Goal: Task Accomplishment & Management: Manage account settings

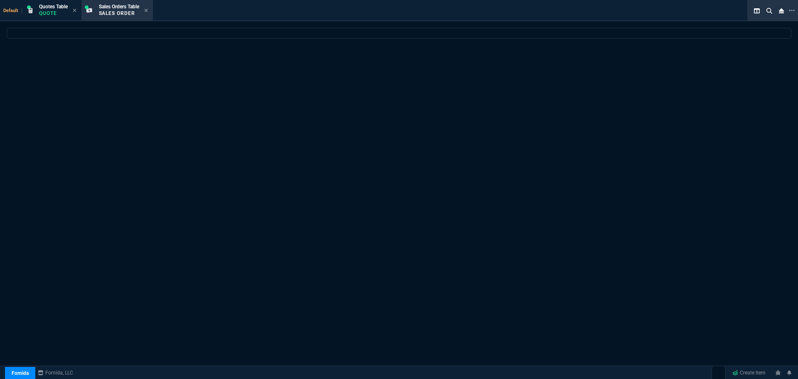
select select "4: SHAD"
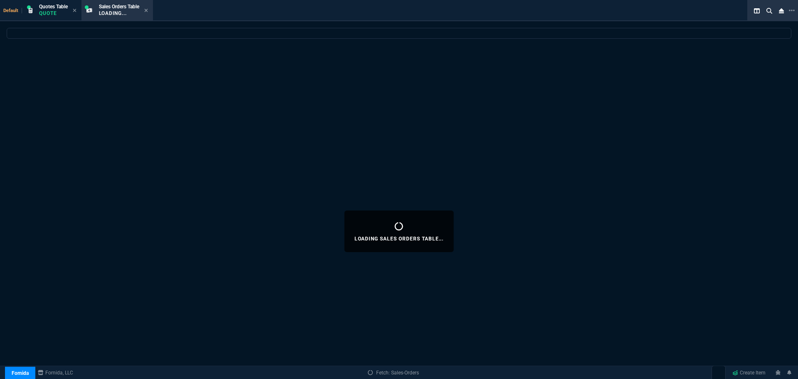
select select
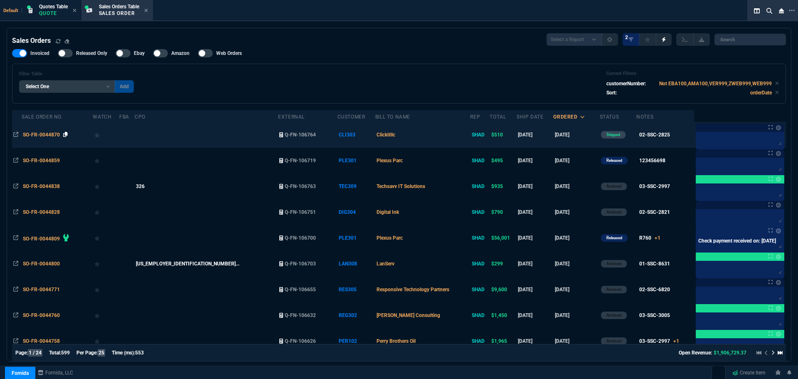
click at [66, 135] on icon at bounding box center [65, 134] width 5 height 5
click at [41, 133] on span "SO-FR-0044870" at bounding box center [41, 135] width 37 height 6
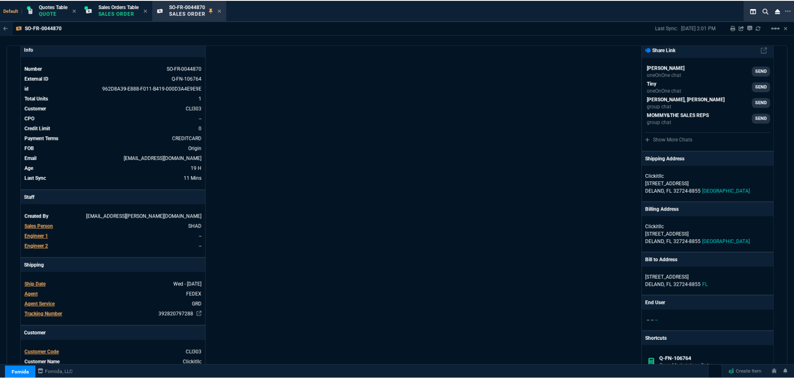
scroll to position [83, 0]
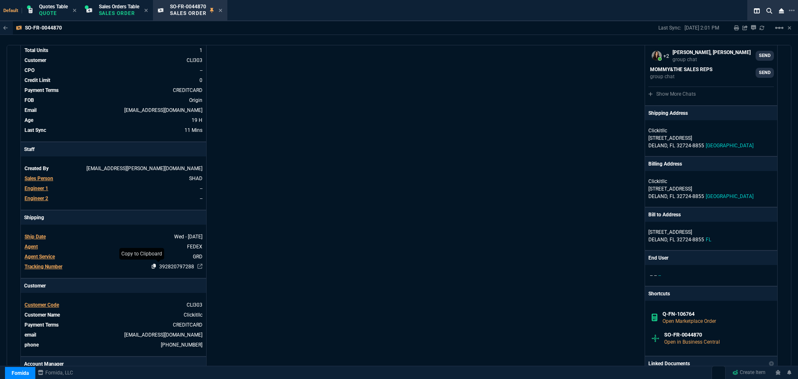
click at [152, 265] on icon at bounding box center [154, 265] width 5 height 5
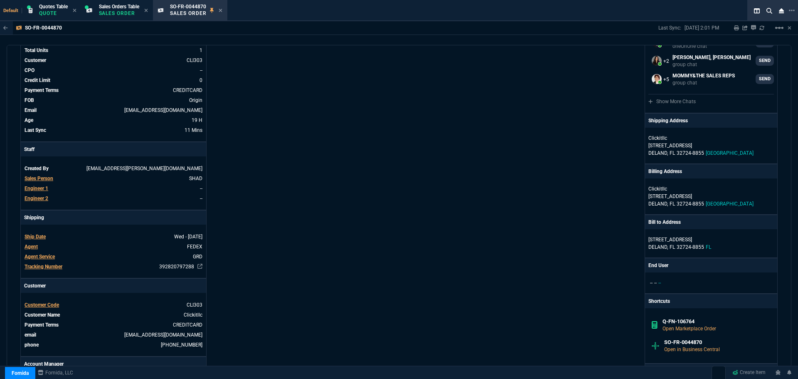
click at [222, 10] on icon at bounding box center [220, 10] width 3 height 3
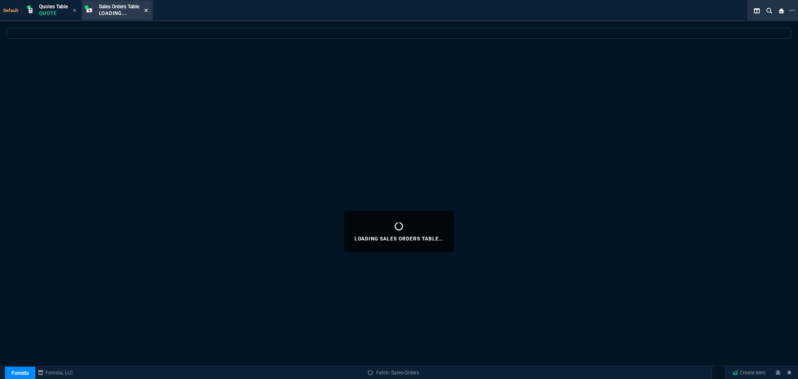
click at [148, 10] on icon at bounding box center [146, 10] width 4 height 5
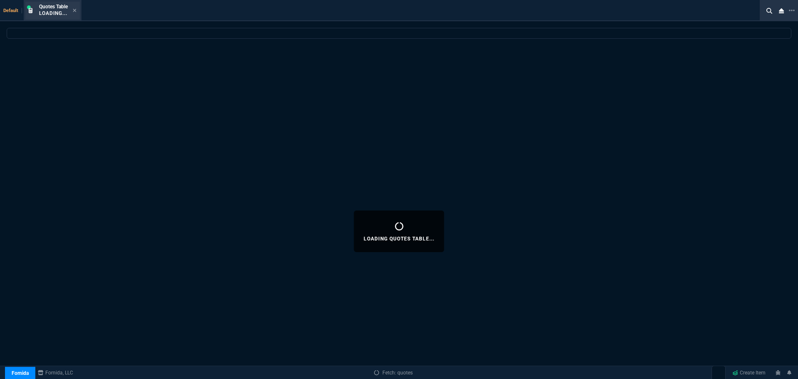
click at [77, 8] on div "Quotes Table Loading..." at bounding box center [52, 11] width 54 height 18
click at [75, 10] on icon at bounding box center [75, 10] width 4 height 5
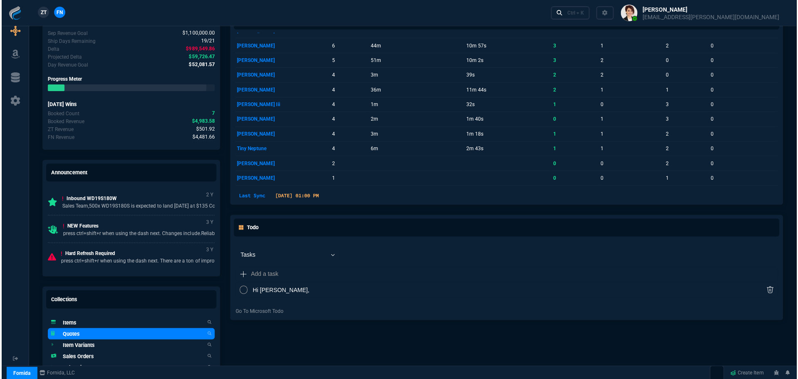
scroll to position [415, 0]
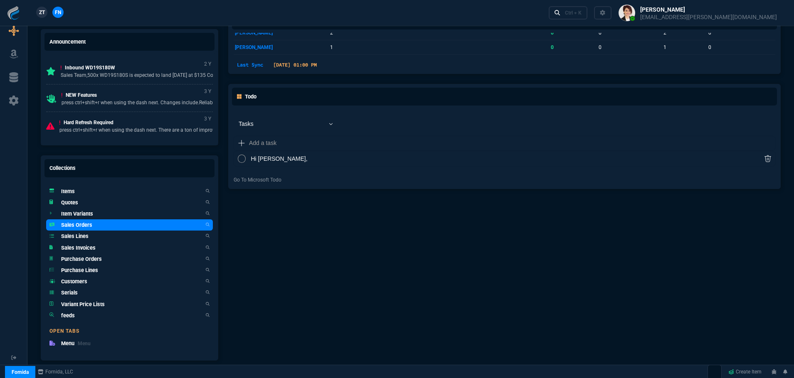
click at [86, 227] on h5 "Sales Orders" at bounding box center [76, 225] width 31 height 8
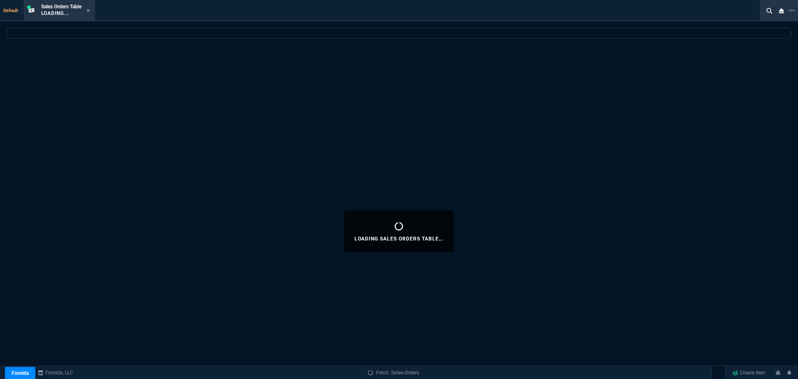
select select
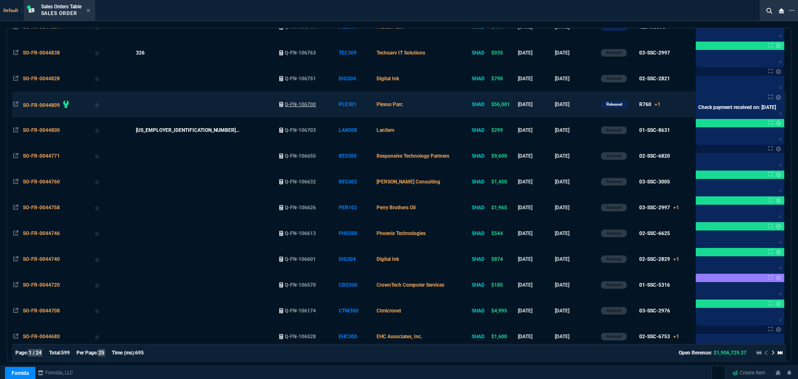
scroll to position [0, 0]
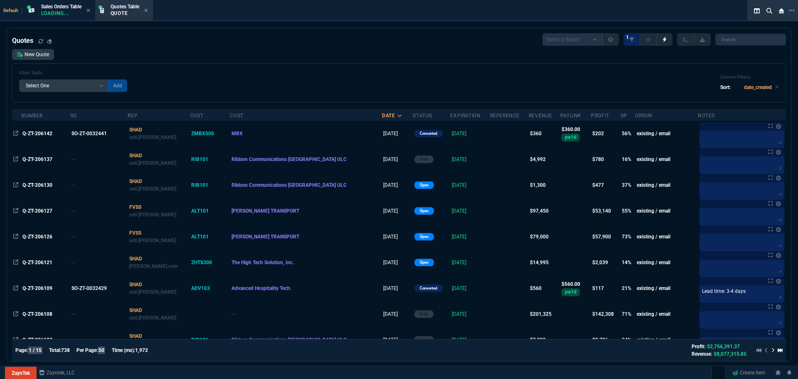
select select "4: SHAD"
select select
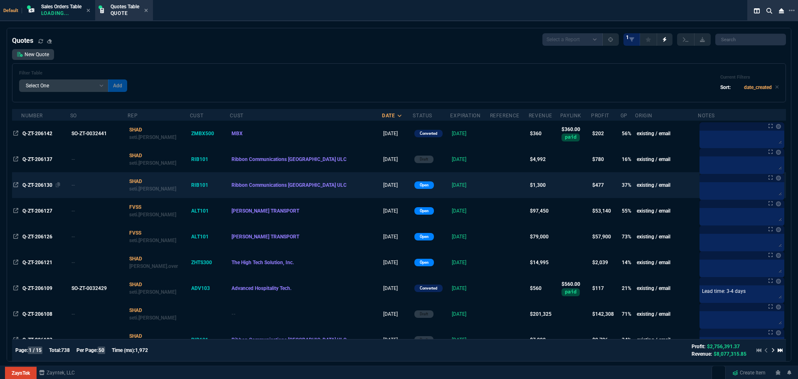
click at [32, 182] on span "Q-ZT-206130" at bounding box center [37, 185] width 30 height 6
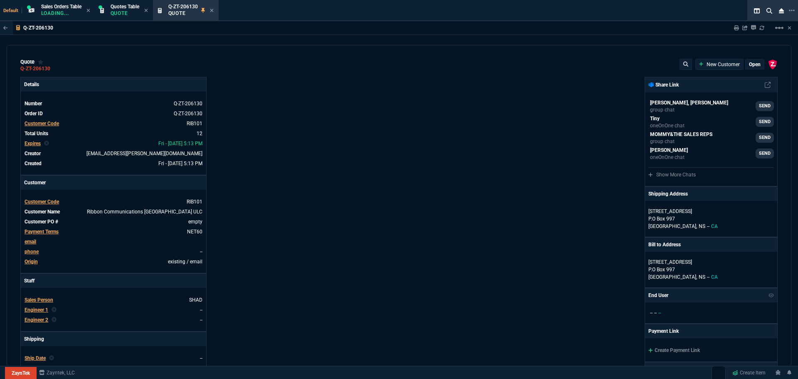
type input "29"
type input "50"
type input "53"
type input "40"
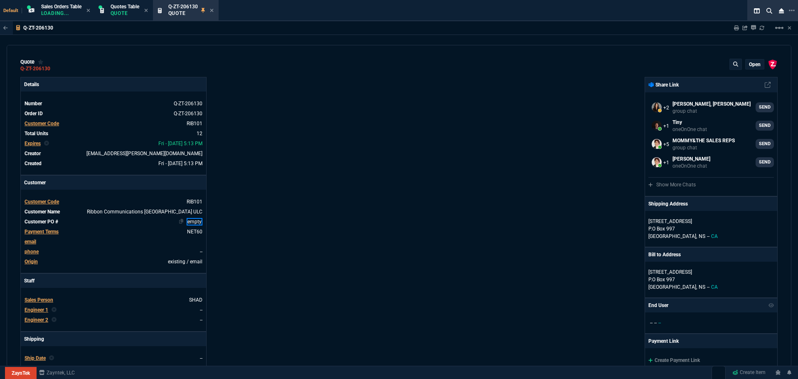
click at [196, 221] on link "empty" at bounding box center [195, 221] width 16 height 7
click at [193, 222] on link "empty" at bounding box center [195, 221] width 16 height 7
click at [192, 222] on link "empty" at bounding box center [195, 221] width 16 height 7
paste link
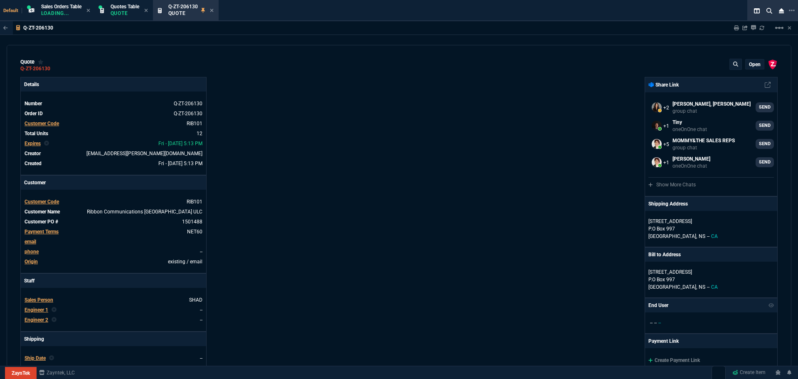
click at [304, 218] on div "Details Number Q-ZT-206130 Order ID Q-ZT-206130 Customer Code RIB101 Total Unit…" at bounding box center [209, 291] width 379 height 429
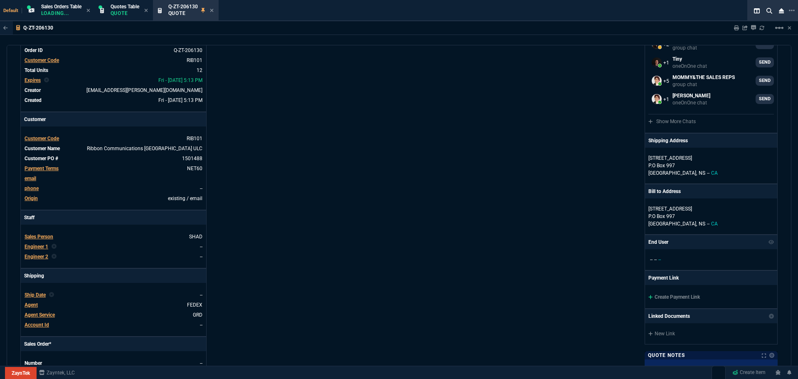
scroll to position [83, 0]
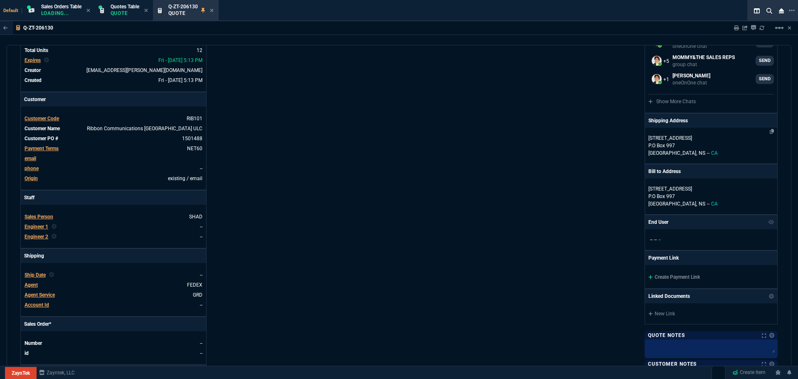
click at [703, 144] on p "P.O Box 997" at bounding box center [710, 145] width 125 height 7
select select "CA"
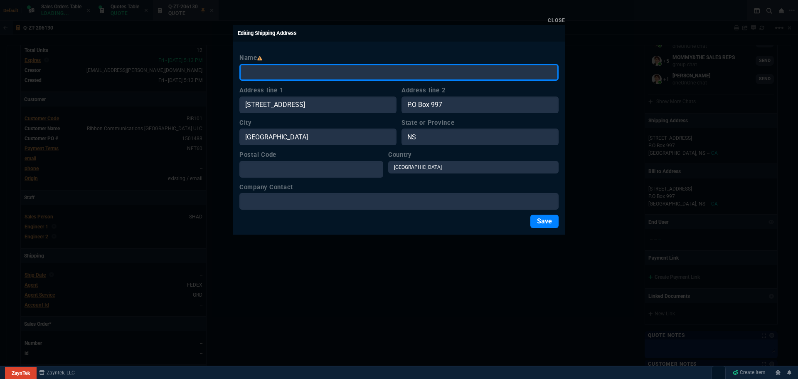
click at [315, 71] on input "Name" at bounding box center [398, 72] width 319 height 17
paste input "Ribbon Communications Canada ULC"
type input "Ribbon Communications Canada ULC"
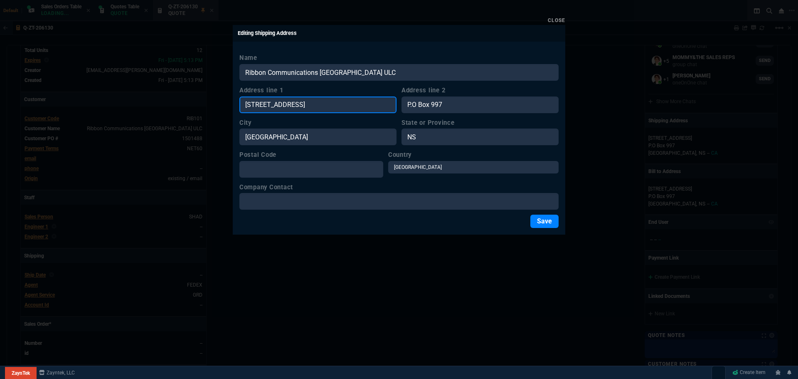
click at [256, 101] on input "1741 Lower Water Street" at bounding box center [317, 104] width 157 height 17
click at [327, 101] on input "1741 Lower Water Street" at bounding box center [317, 104] width 157 height 17
paste input "500 Palladium Drive Suite 2100"
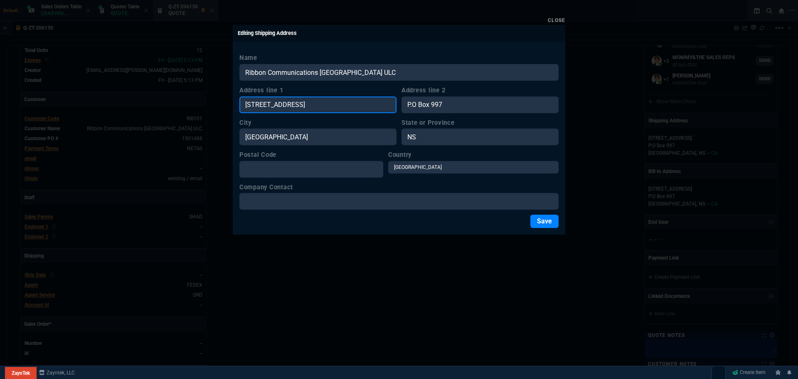
type input "500 Palladium Drive Suite 2100"
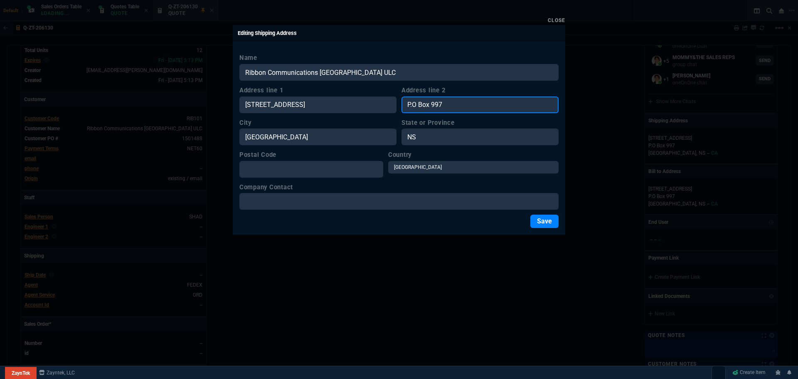
drag, startPoint x: 452, startPoint y: 103, endPoint x: 395, endPoint y: 101, distance: 56.9
click at [396, 101] on div "Address line 1 500 Palladium Drive Suite 2100 Address line 2 P.O Box 997" at bounding box center [398, 99] width 319 height 27
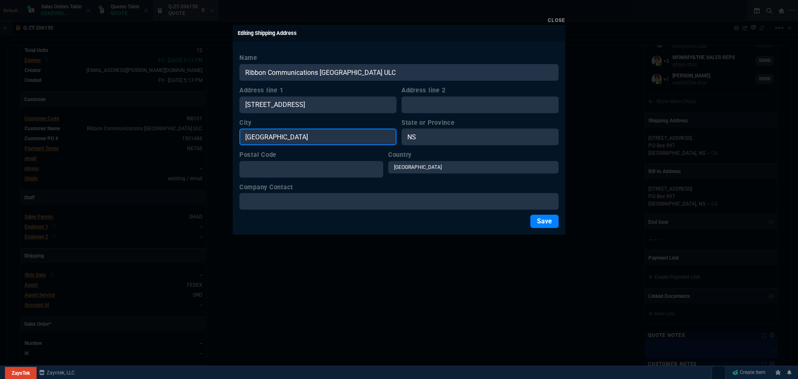
click at [287, 138] on input "Halifax" at bounding box center [317, 136] width 157 height 17
paste input "Ottawa"
type input "Ottawa"
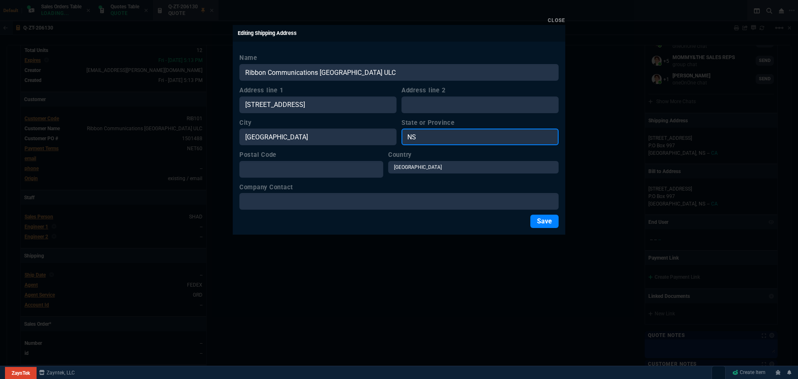
click at [423, 135] on input "NS" at bounding box center [479, 136] width 157 height 17
type input "ON"
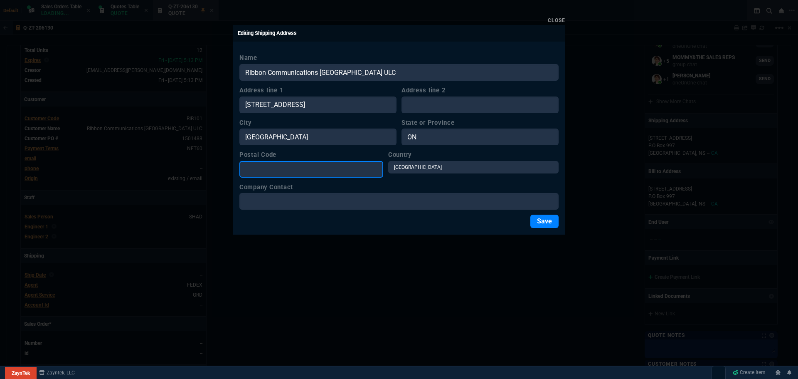
click at [319, 172] on input "Postal Code" at bounding box center [311, 169] width 144 height 17
click at [275, 170] on input "Postal Code" at bounding box center [311, 169] width 144 height 17
paste input "K2V 1C2"
type input "K2V 1C2"
click at [544, 219] on button "Save" at bounding box center [544, 220] width 28 height 13
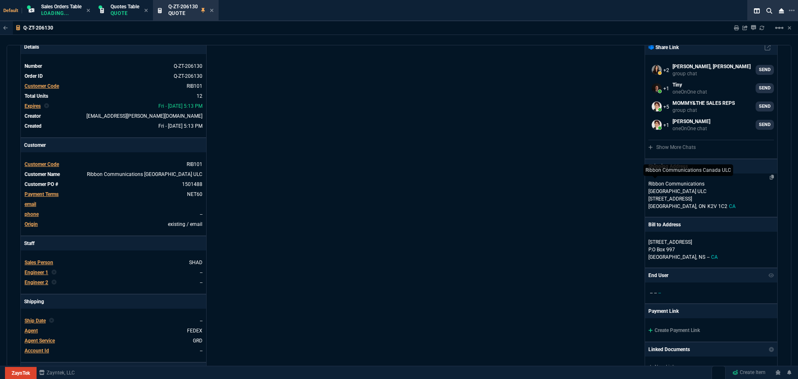
scroll to position [0, 0]
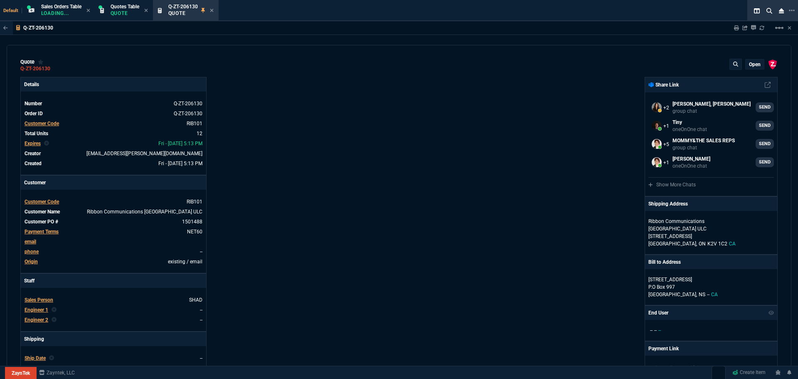
click at [749, 65] on p "open" at bounding box center [755, 64] width 12 height 7
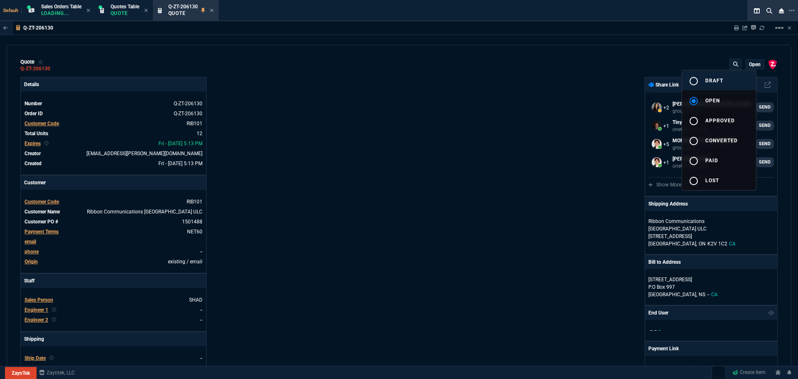
click at [693, 79] on mat-icon "radio_button_unchecked" at bounding box center [693, 81] width 10 height 10
type input "29"
type input "50"
type input "53"
type input "40"
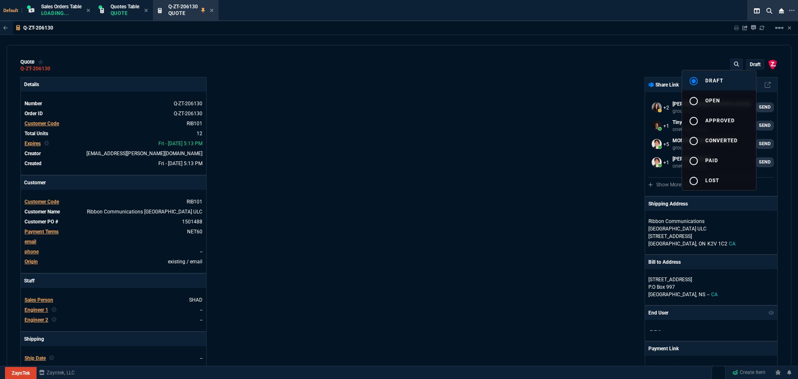
click at [543, 141] on div at bounding box center [399, 189] width 798 height 379
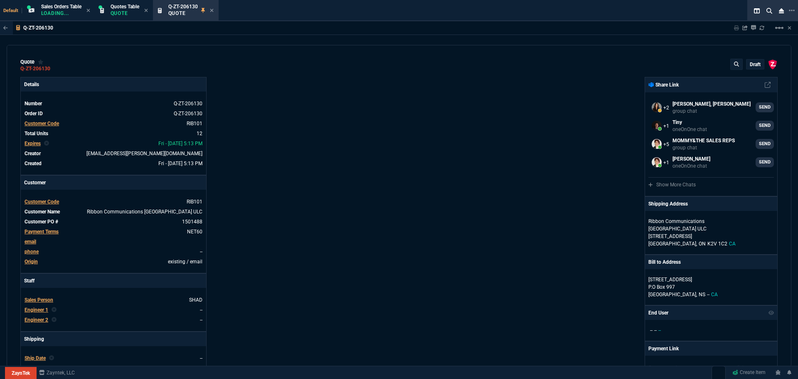
click at [752, 63] on p "draft" at bounding box center [755, 64] width 11 height 7
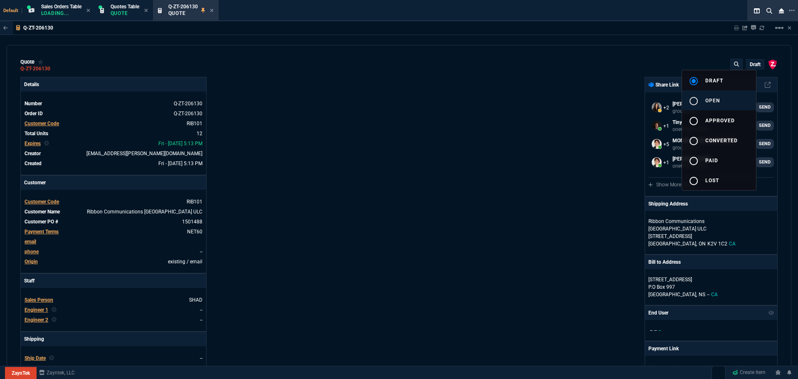
click at [703, 101] on div "radio_button_unchecked" at bounding box center [696, 101] width 17 height 10
click at [552, 153] on div at bounding box center [399, 189] width 798 height 379
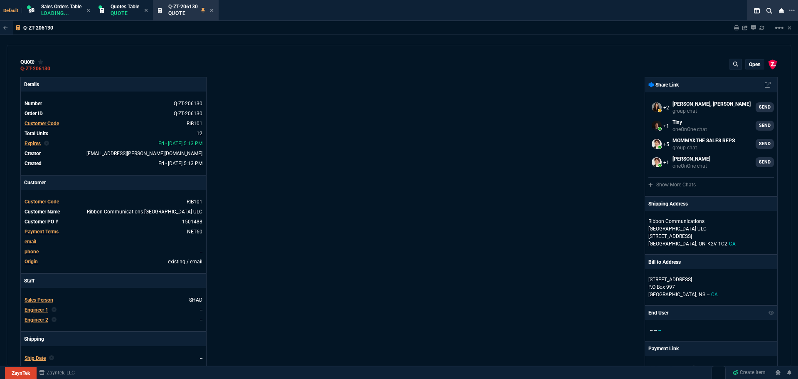
type input "29"
type input "50"
type input "53"
type input "40"
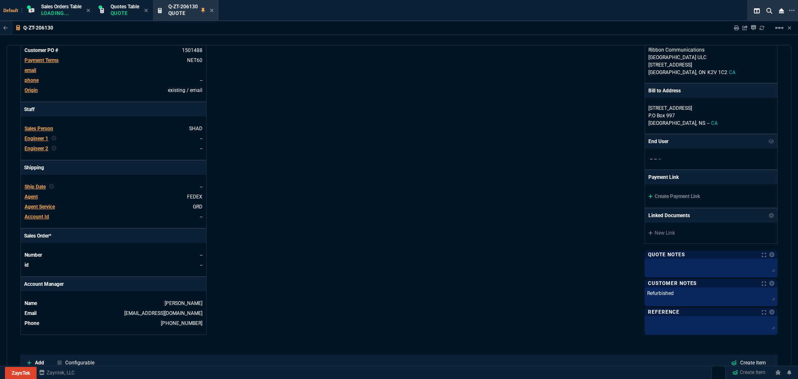
scroll to position [122, 0]
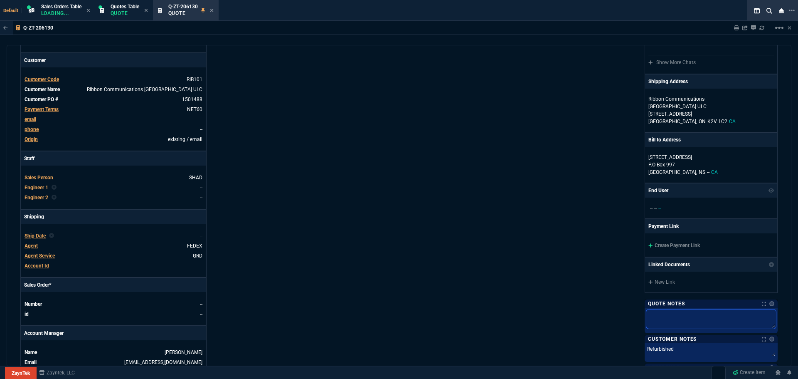
click at [667, 317] on textarea at bounding box center [711, 318] width 130 height 19
type textarea "L"
type textarea "Le"
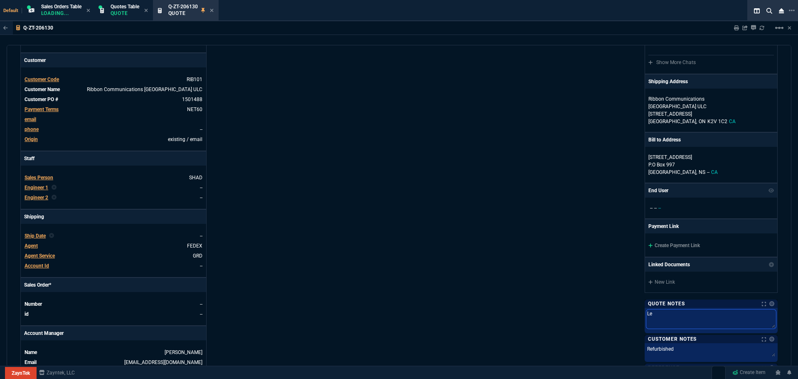
type textarea "Lea"
type textarea "Lead"
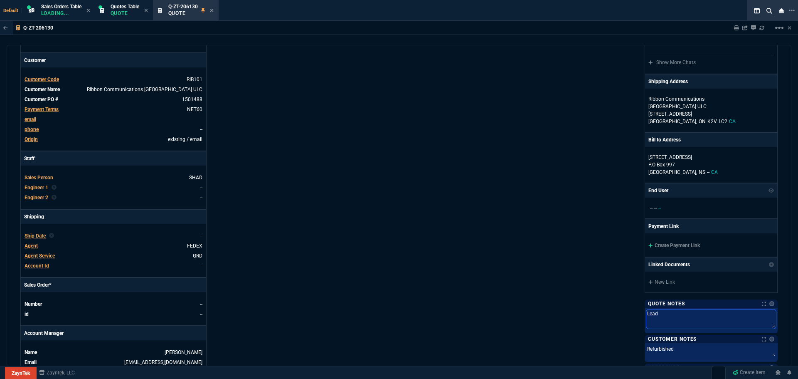
type textarea "Lead"
type textarea "Lead t"
type textarea "Lead ti"
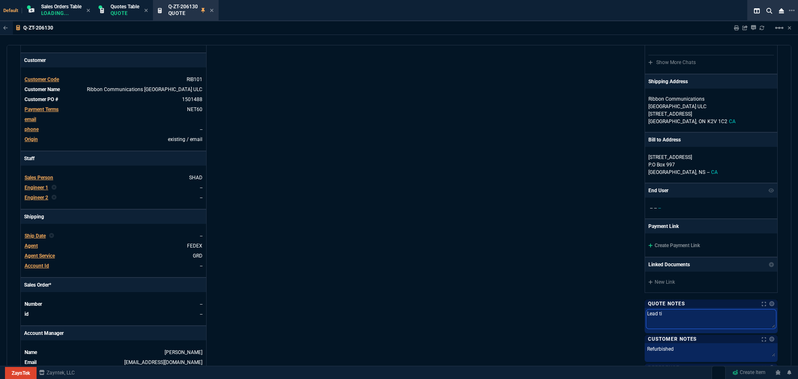
type textarea "Lead tim"
type textarea "Lead time"
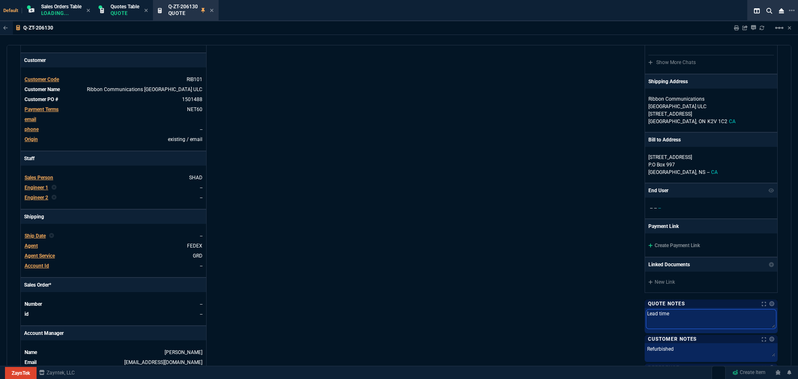
type textarea "Lead time"
type textarea "Lead time 3"
type textarea "Lead time 3-"
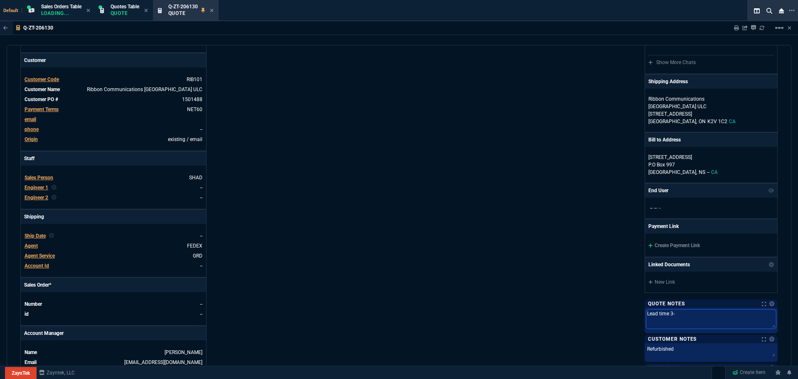
type textarea "Lead time 3-"
type textarea "Lead time 3- 4"
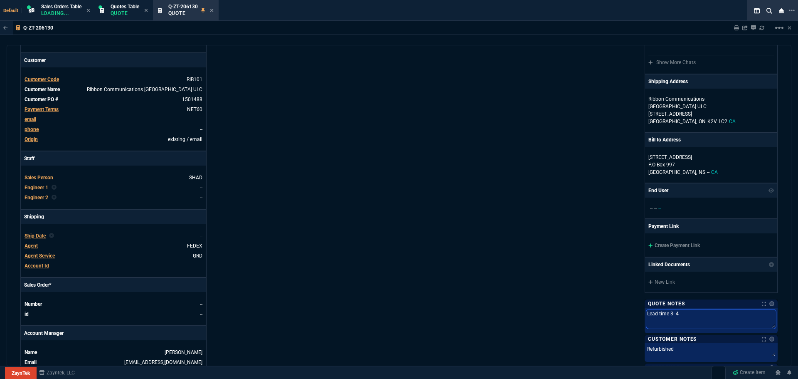
type textarea "Lead time 3- 4"
type textarea "Lead time 3- 4 d"
type textarea "Lead time 3- 4 da"
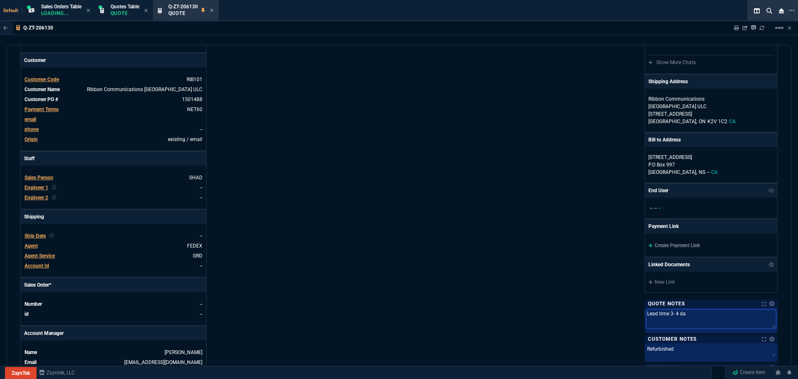
type textarea "Lead time 3- 4 day"
type textarea "Lead time 3- 4 days"
click at [517, 219] on div "ZaynTek, LLC 2609 Technology Dr Suite 200 Plano, TX 75074 Share Link Sarah Cost…" at bounding box center [588, 172] width 379 height 434
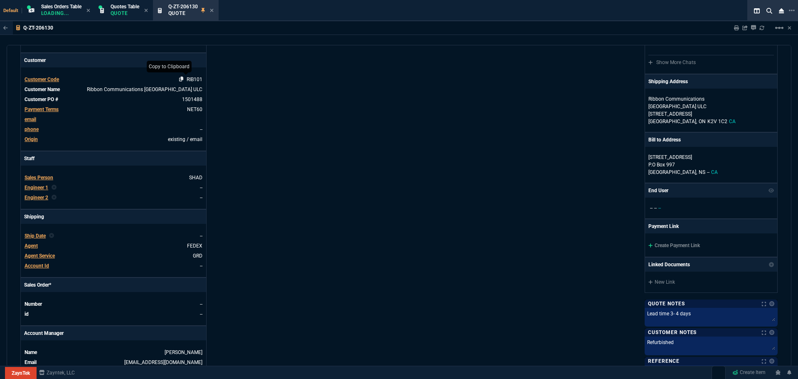
click at [179, 78] on icon at bounding box center [181, 78] width 5 height 5
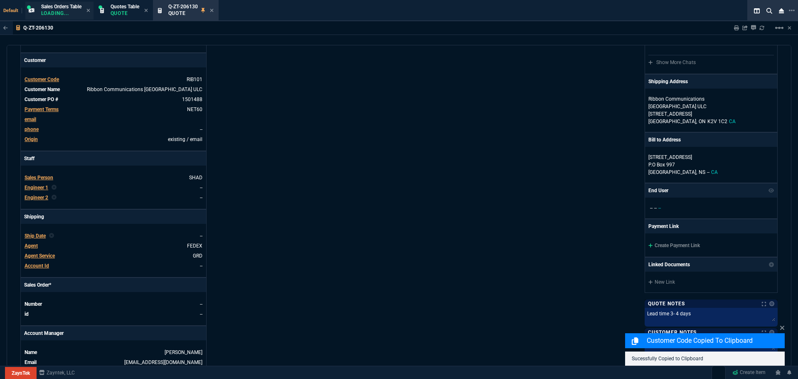
click at [53, 7] on span "Sales Orders Table" at bounding box center [61, 7] width 40 height 6
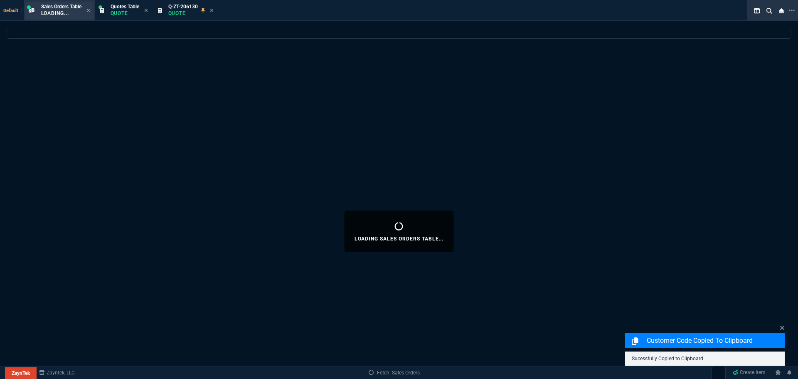
select select
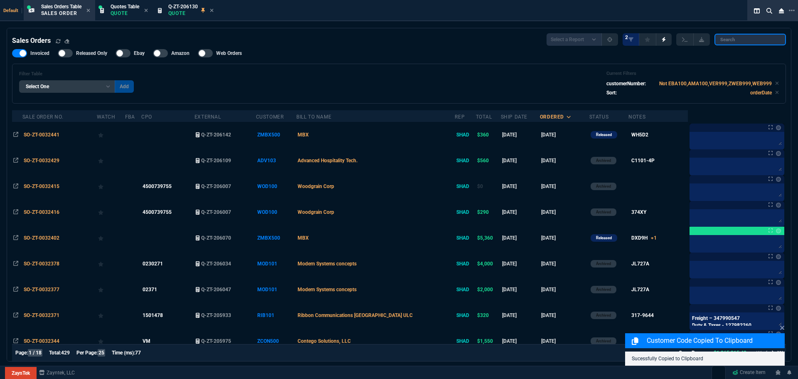
click at [755, 39] on input "search" at bounding box center [749, 40] width 71 height 12
paste input "RIB101"
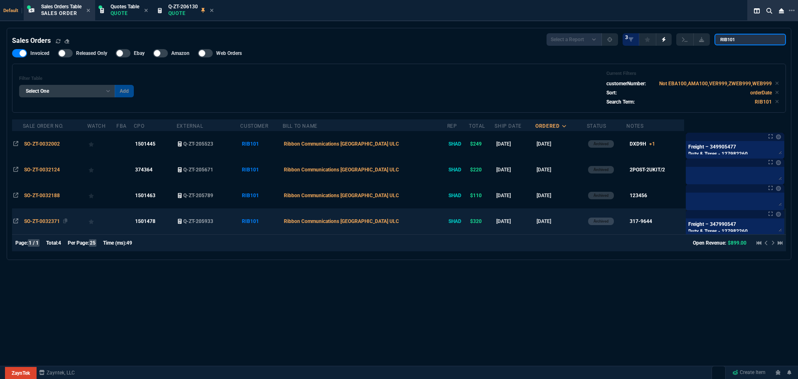
type input "RIB101"
click at [47, 221] on span "SO-ZT-0032371" at bounding box center [42, 221] width 36 height 6
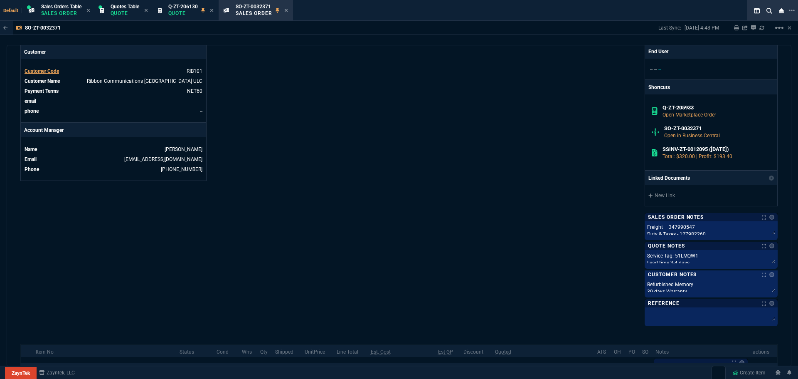
scroll to position [332, 0]
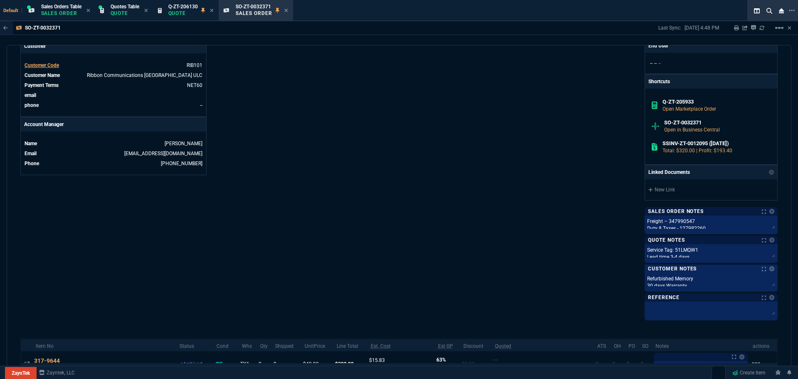
click at [712, 220] on div "Sales Order Notes Notes Sales Order Notes Notes Freight – 347990547 Duty & Taxe…" at bounding box center [710, 263] width 133 height 113
click at [769, 224] on div "Sales Order Notes Notes Sales Order Notes Notes Freight – 347990547 Duty & Taxe…" at bounding box center [710, 263] width 133 height 113
click at [768, 225] on div "Sales Order Notes Notes Sales Order Notes Notes Freight – 347990547 Duty & Taxe…" at bounding box center [710, 263] width 133 height 113
click at [769, 227] on div "Sales Order Notes Notes Sales Order Notes Notes Freight – 347990547 Duty & Taxe…" at bounding box center [710, 263] width 133 height 113
click at [767, 220] on div "Sales Order Notes Notes Sales Order Notes Notes Freight – 347990547 Duty & Taxe…" at bounding box center [710, 263] width 133 height 113
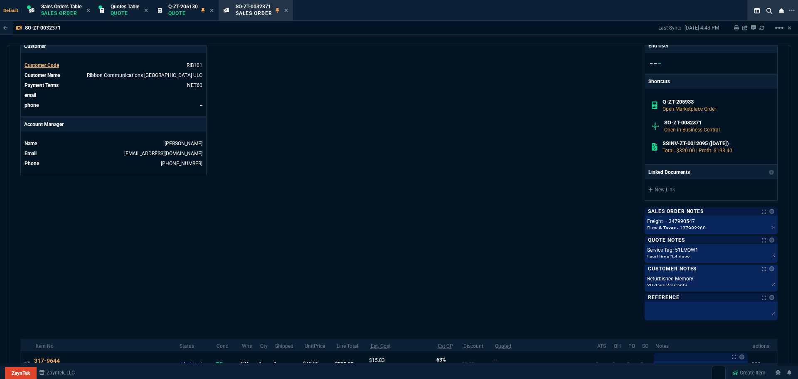
click at [674, 226] on div "Sales Order Notes Notes Sales Order Notes Notes Freight – 347990547 Duty & Taxe…" at bounding box center [710, 263] width 133 height 113
click at [595, 222] on div "ZaynTek, LLC 2609 Technology Dr Suite 200 Plano, TX 75074 Share Link Sarah Cost…" at bounding box center [588, 31] width 379 height 574
click at [644, 219] on div "Sales Order Notes Notes Sales Order Notes Notes Freight – 347990547 Duty & Taxe…" at bounding box center [710, 263] width 133 height 113
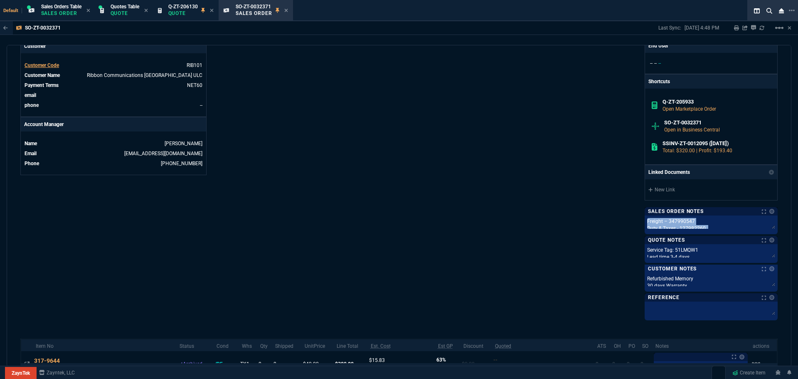
click at [644, 219] on div "Sales Order Notes Notes Sales Order Notes Notes Freight – 347990547 Duty & Taxe…" at bounding box center [710, 263] width 133 height 113
copy div "Freight – 347990547 Duty & Taxes - 127982260 International Priority"
click at [768, 226] on div "Sales Order Notes Notes Sales Order Notes Notes Freight – 347990547 Duty & Taxe…" at bounding box center [710, 263] width 133 height 113
drag, startPoint x: 767, startPoint y: 219, endPoint x: 769, endPoint y: 227, distance: 8.3
click at [769, 227] on div "Sales Order Notes Notes Sales Order Notes Notes Freight – 347990547 Duty & Taxe…" at bounding box center [710, 263] width 133 height 113
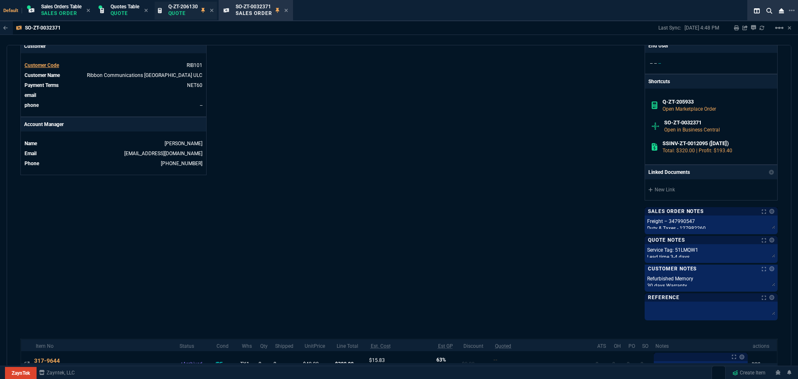
click at [192, 10] on p "Quote" at bounding box center [182, 13] width 29 height 7
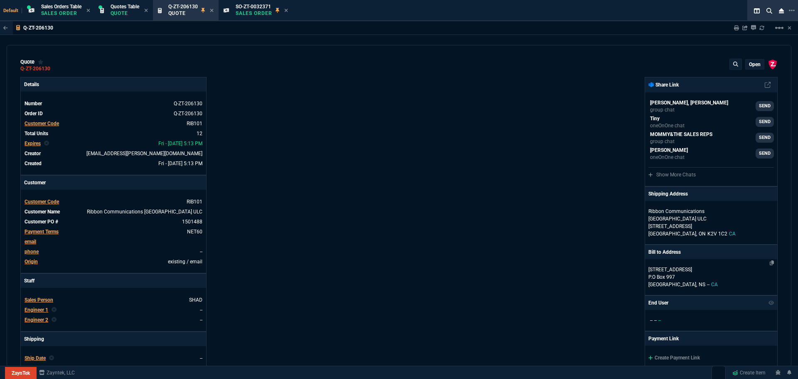
type input "29"
type input "50"
type input "53"
type input "40"
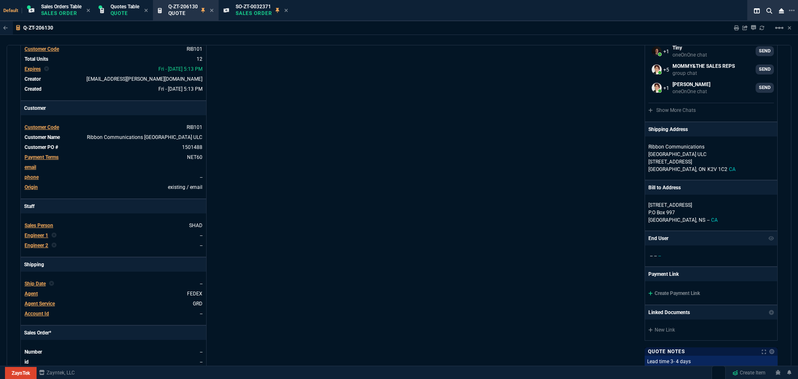
scroll to position [249, 0]
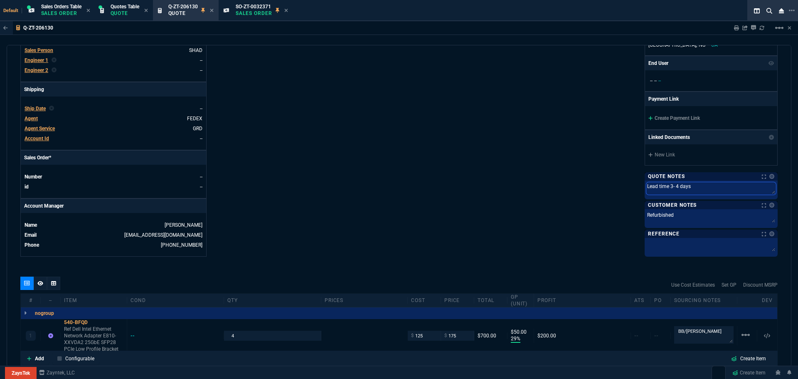
click at [688, 185] on textarea "Lead time 3- 4 days" at bounding box center [711, 188] width 130 height 12
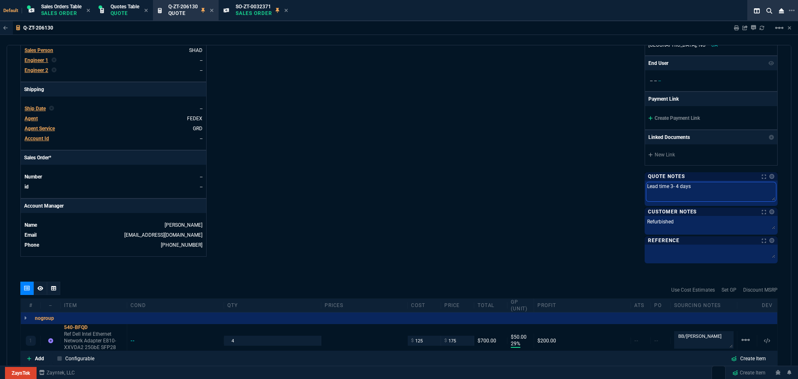
type textarea "Lead time 3- 4 days"
paste textarea "Freight – 347990547 Duty & Taxes - 127982260 International Priority"
type textarea "Lead time 3- 4 days Freight – 347990547 Duty & Taxes - 127982260 International …"
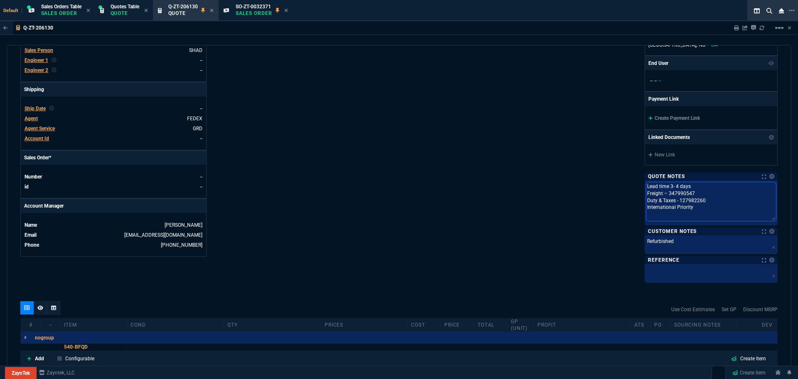
drag, startPoint x: 770, startPoint y: 197, endPoint x: 770, endPoint y: 217, distance: 19.5
click at [770, 217] on textarea "Lead time 3- 4 days Freight – 347990547 Duty & Taxes - 127982260 International …" at bounding box center [711, 201] width 130 height 39
drag, startPoint x: 643, startPoint y: 192, endPoint x: 688, endPoint y: 206, distance: 47.0
click at [688, 206] on textarea "Lead time 3- 4 days Freight – 347990547 Duty & Taxes - 127982260 International …" at bounding box center [711, 201] width 130 height 39
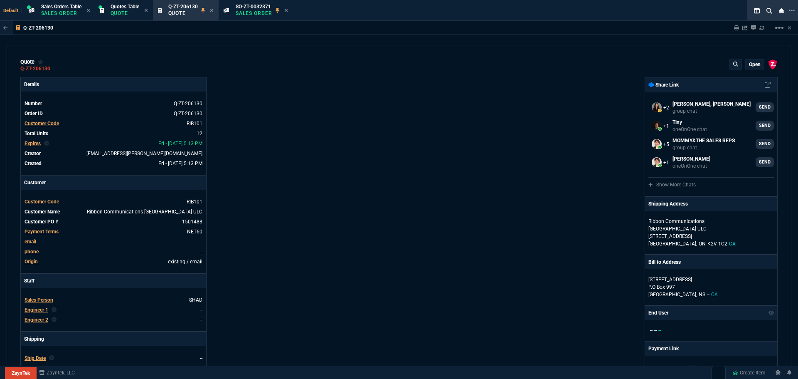
type textarea "Lead time 3- 4 days Freight – 347990547 Duty & Taxes - 127982260 International …"
click at [750, 63] on p "open" at bounding box center [755, 64] width 12 height 7
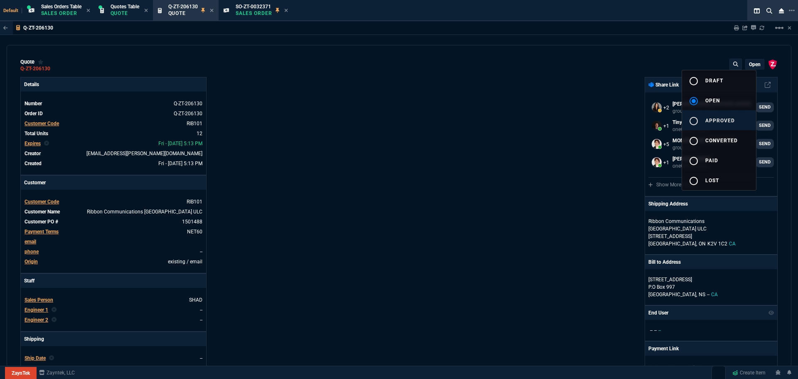
click at [696, 120] on mat-icon "radio_button_unchecked" at bounding box center [693, 121] width 10 height 10
type input "29"
type input "50"
type input "53"
type input "40"
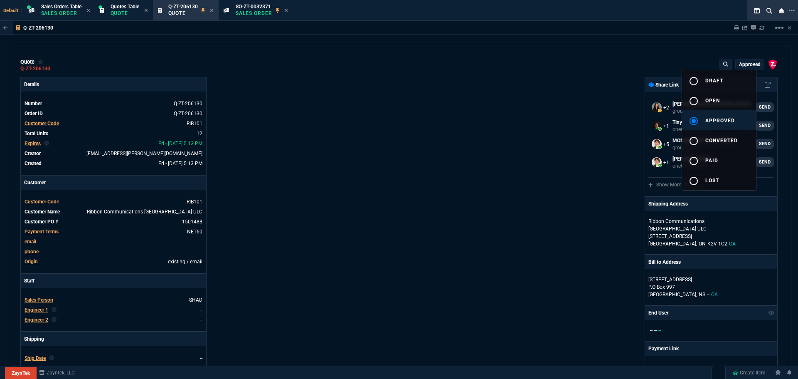
click at [499, 151] on div at bounding box center [399, 189] width 798 height 379
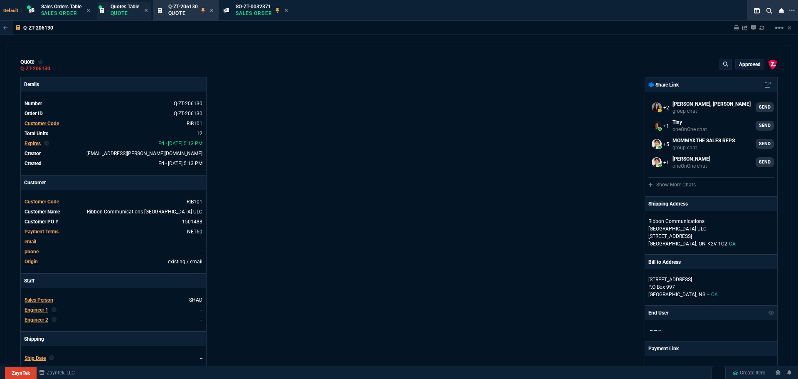
click at [115, 7] on span "Quotes Table" at bounding box center [125, 7] width 29 height 6
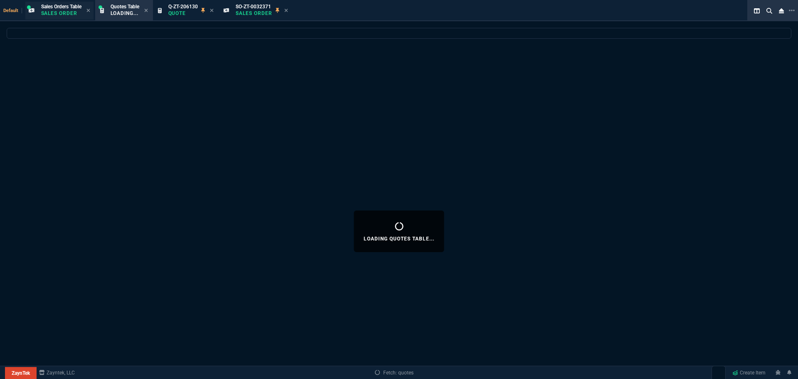
click at [64, 11] on p "Sales Order" at bounding box center [61, 13] width 40 height 7
select select
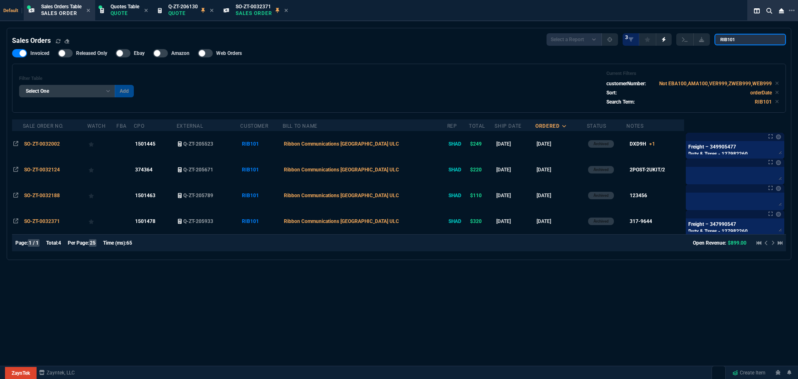
click at [772, 40] on input "RIB101" at bounding box center [749, 40] width 71 height 12
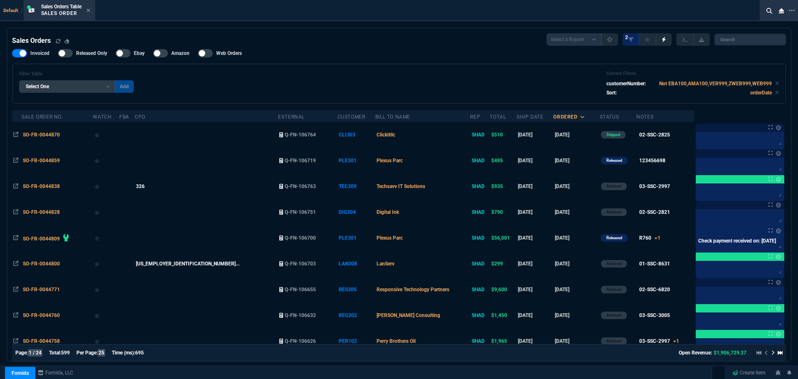
select select "4: SHAD"
select select
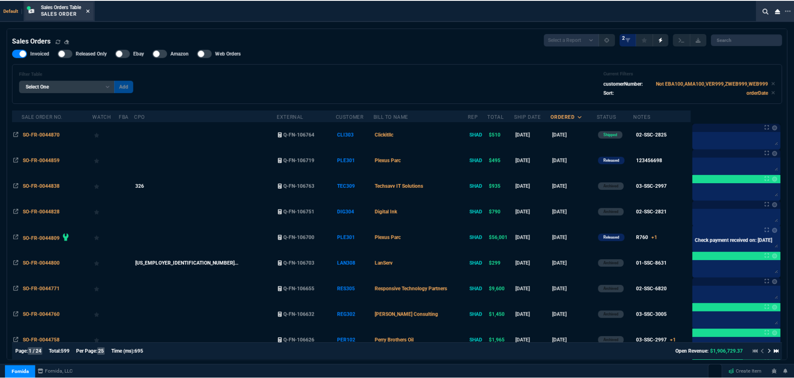
scroll to position [415, 0]
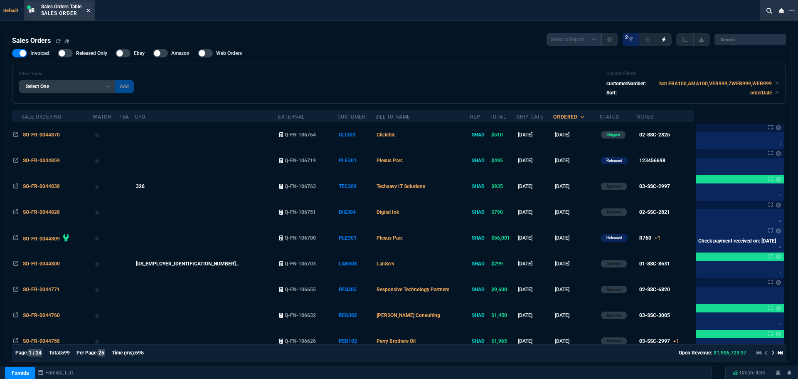
click at [89, 9] on icon at bounding box center [88, 10] width 4 height 5
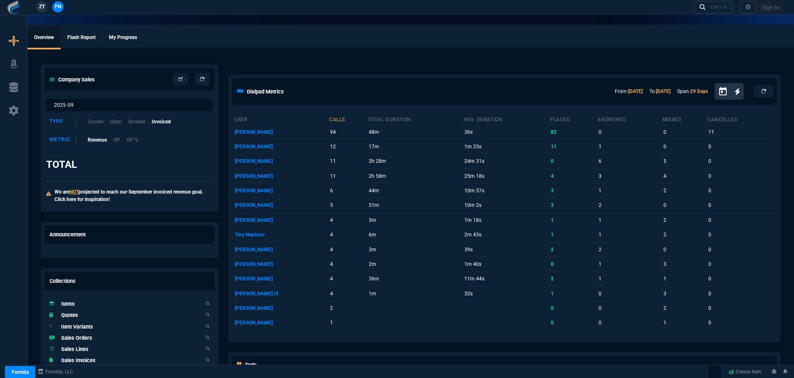
select select "4: SHAD"
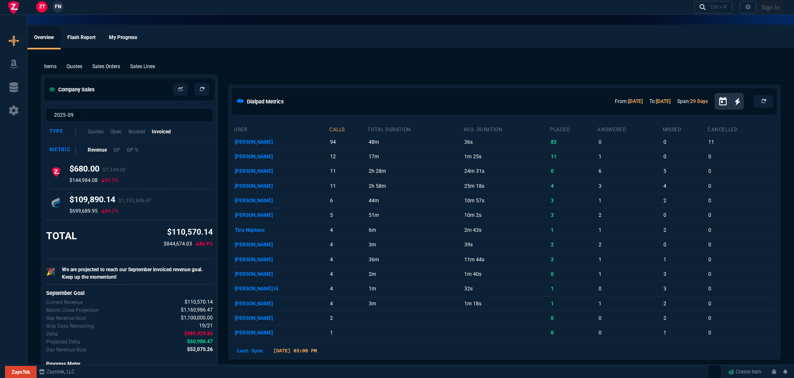
select select "4: SHAD"
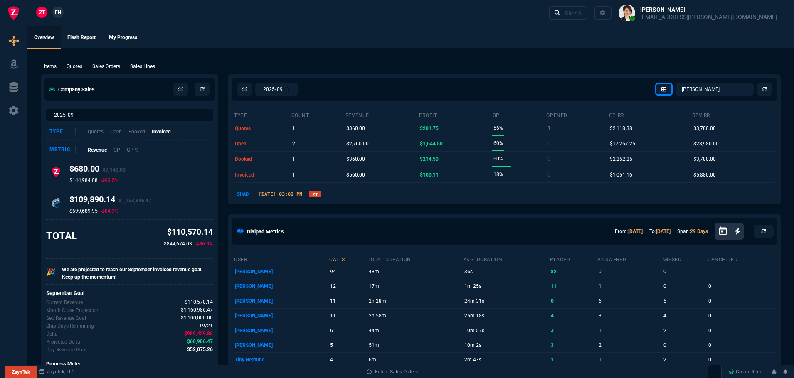
select select
click at [321, 193] on link "ZT" at bounding box center [315, 194] width 12 height 6
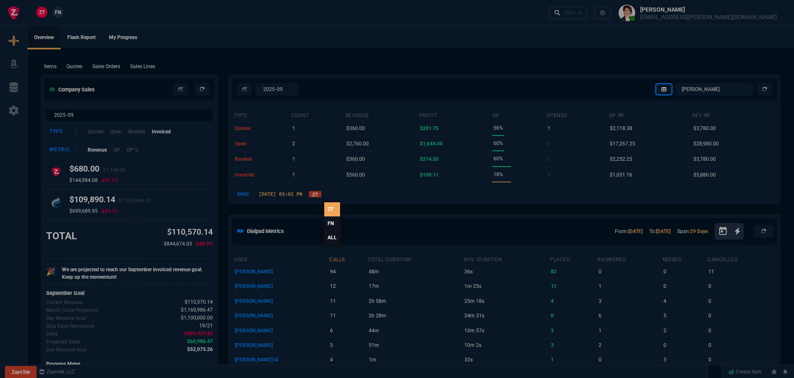
click at [330, 238] on link "ALL" at bounding box center [332, 238] width 16 height 14
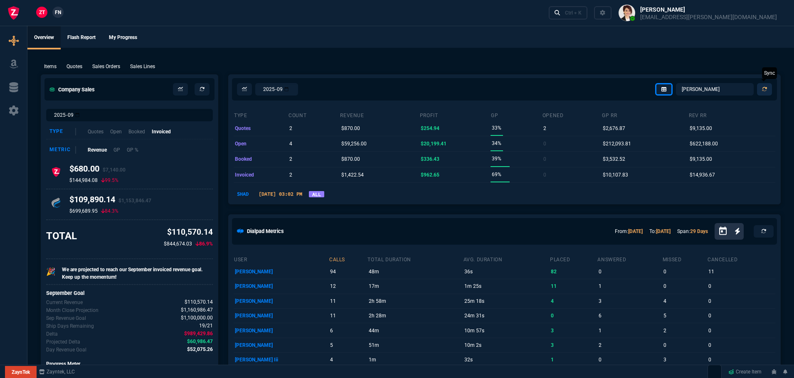
click at [765, 90] on icon at bounding box center [764, 89] width 5 height 5
click at [764, 88] on icon at bounding box center [764, 89] width 5 height 5
click at [713, 87] on select "Omar Brian Over Farzad Vahid Steven Huang Seti Shadab Alicia Bostic Wafek Moham…" at bounding box center [715, 89] width 78 height 12
click at [676, 83] on select "Omar Brian Over Farzad Vahid Steven Huang Seti Shadab Alicia Bostic Wafek Moham…" at bounding box center [715, 89] width 78 height 12
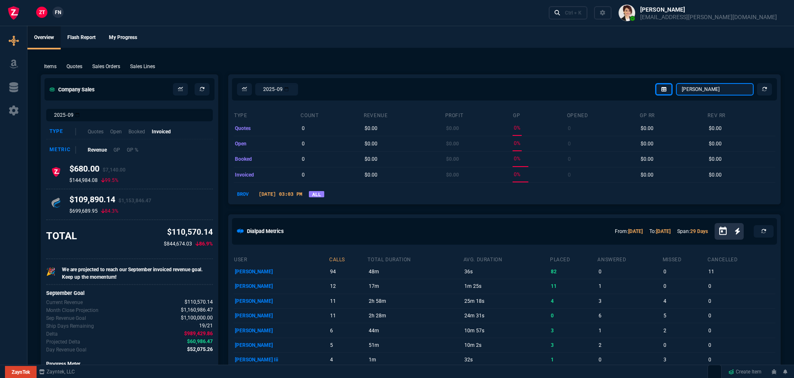
click at [709, 90] on select "Omar Brian Over Farzad Vahid Steven Huang Seti Shadab Alicia Bostic Wafek Moham…" at bounding box center [715, 89] width 78 height 12
click at [676, 83] on select "Omar Brian Over Farzad Vahid Steven Huang Seti Shadab Alicia Bostic Wafek Moham…" at bounding box center [715, 89] width 78 height 12
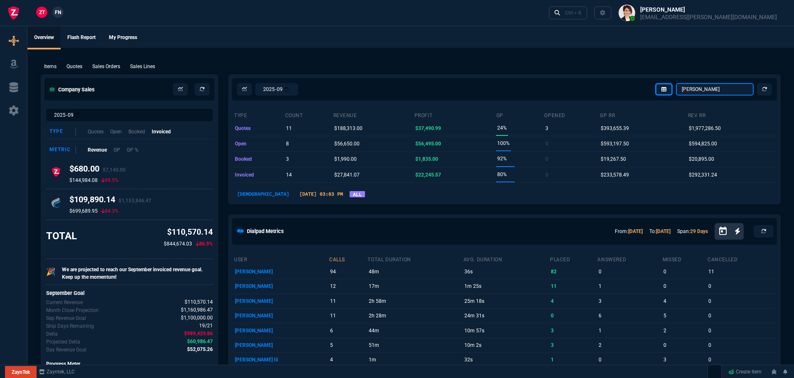
click at [708, 91] on select "Omar Brian Over Farzad Vahid Steven Huang Seti Shadab Alicia Bostic Wafek Moham…" at bounding box center [715, 89] width 78 height 12
click at [676, 83] on select "Omar Brian Over Farzad Vahid Steven Huang Seti Shadab Alicia Bostic Wafek Moham…" at bounding box center [715, 89] width 78 height 12
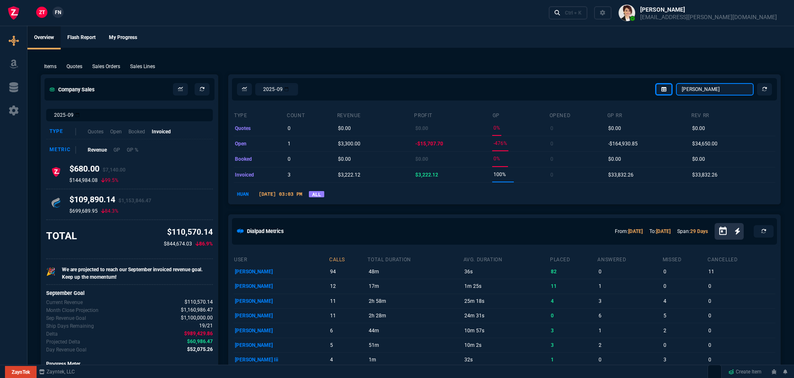
click at [715, 88] on select "Omar Brian Over Farzad Vahid Steven Huang Seti Shadab Alicia Bostic Wafek Moham…" at bounding box center [715, 89] width 78 height 12
click at [676, 83] on select "Omar Brian Over Farzad Vahid Steven Huang Seti Shadab Alicia Bostic Wafek Moham…" at bounding box center [715, 89] width 78 height 12
click at [723, 90] on select "Omar Brian Over Farzad Vahid Steven Huang Seti Shadab Alicia Bostic Wafek Moham…" at bounding box center [715, 89] width 78 height 12
click at [676, 83] on select "Omar Brian Over Farzad Vahid Steven Huang Seti Shadab Alicia Bostic Wafek Moham…" at bounding box center [715, 89] width 78 height 12
click at [704, 88] on select "Omar Brian Over Farzad Vahid Steven Huang Seti Shadab Alicia Bostic Wafek Moham…" at bounding box center [715, 89] width 78 height 12
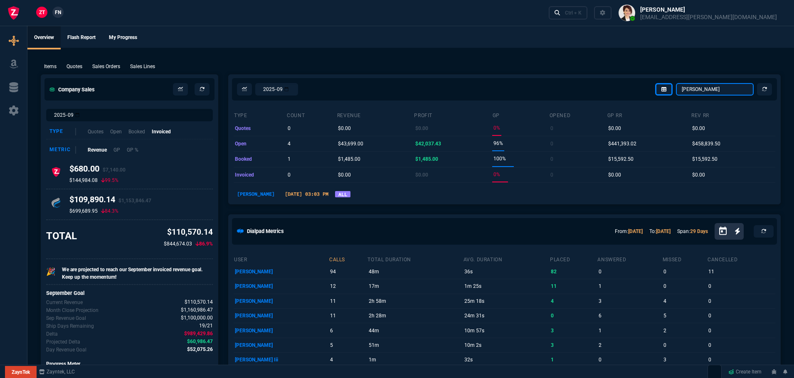
click at [676, 83] on select "Omar Brian Over Farzad Vahid Steven Huang Seti Shadab Alicia Bostic Wafek Moham…" at bounding box center [715, 89] width 78 height 12
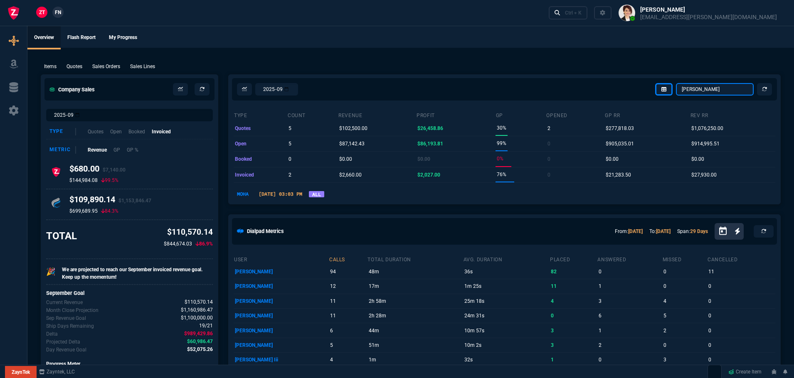
click at [707, 88] on select "Omar Brian Over Farzad Vahid Steven Huang Seti Shadab Alicia Bostic Wafek Moham…" at bounding box center [715, 89] width 78 height 12
click at [676, 83] on select "Omar Brian Over Farzad Vahid Steven Huang Seti Shadab Alicia Bostic Wafek Moham…" at bounding box center [715, 89] width 78 height 12
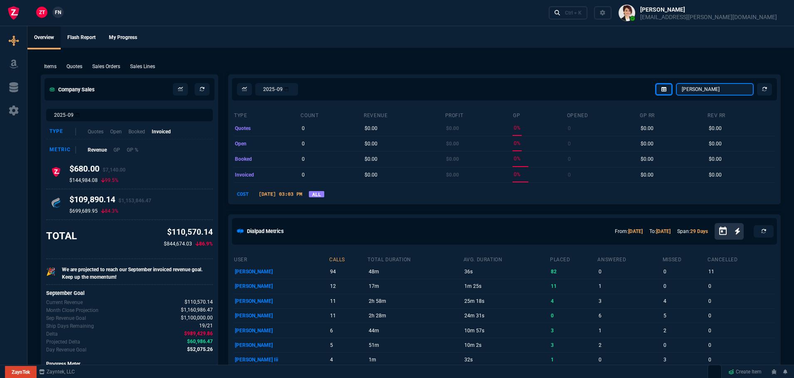
click at [707, 89] on select "Omar Brian Over Farzad Vahid Steven Huang Seti Shadab Alicia Bostic Wafek Moham…" at bounding box center [715, 89] width 78 height 12
click at [676, 83] on select "Omar Brian Over Farzad Vahid Steven Huang Seti Shadab Alicia Bostic Wafek Moham…" at bounding box center [715, 89] width 78 height 12
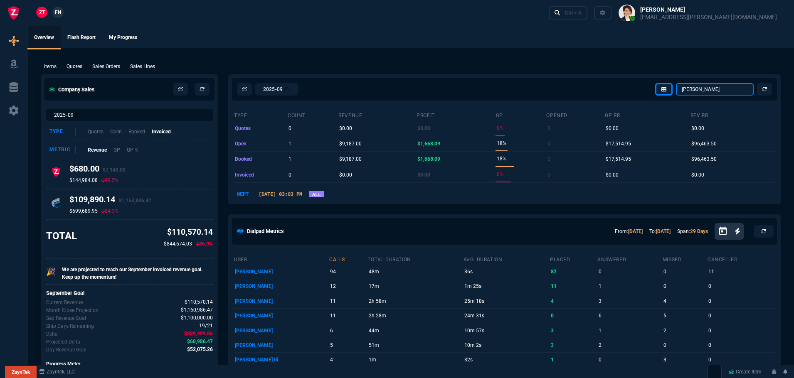
click at [701, 90] on select "Omar Brian Over Farzad Vahid Steven Huang Seti Shadab Alicia Bostic Wafek Moham…" at bounding box center [715, 89] width 78 height 12
click at [676, 83] on select "Omar Brian Over Farzad Vahid Steven Huang Seti Shadab Alicia Bostic Wafek Moham…" at bounding box center [715, 89] width 78 height 12
click at [735, 85] on select "Omar Brian Over Farzad Vahid Steven Huang Seti Shadab Alicia Bostic Wafek Moham…" at bounding box center [715, 89] width 78 height 12
select select "4: SHAD"
click at [676, 83] on select "Omar Brian Over Farzad Vahid Steven Huang Seti Shadab Alicia Bostic Wafek Moham…" at bounding box center [715, 89] width 78 height 12
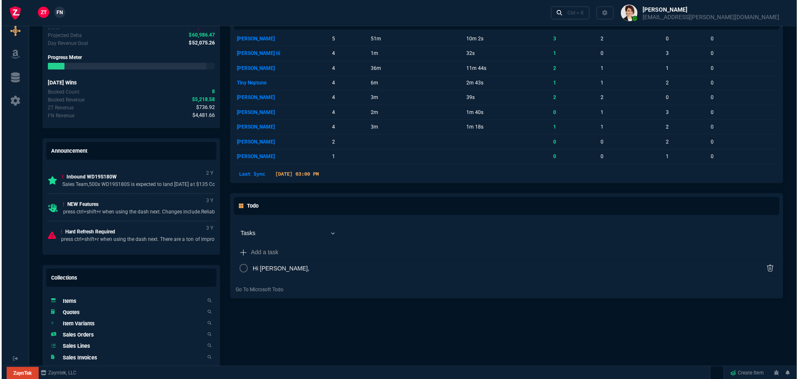
scroll to position [415, 0]
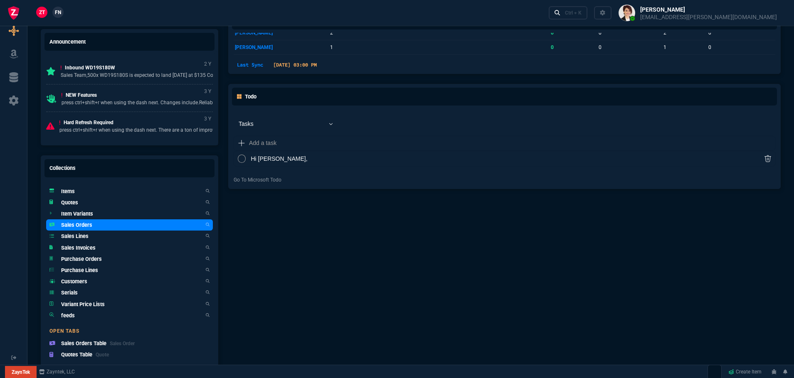
click at [75, 224] on h5 "Sales Orders" at bounding box center [76, 225] width 31 height 8
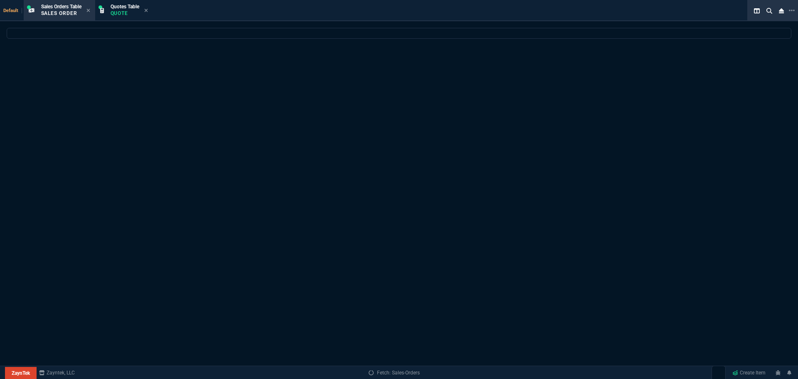
select select
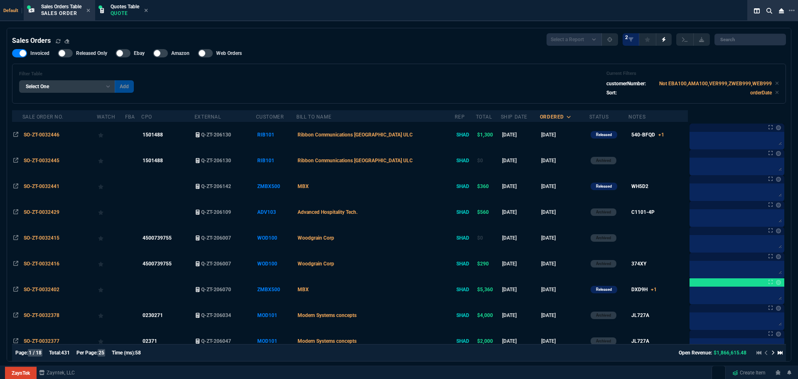
select select "4: SHAD"
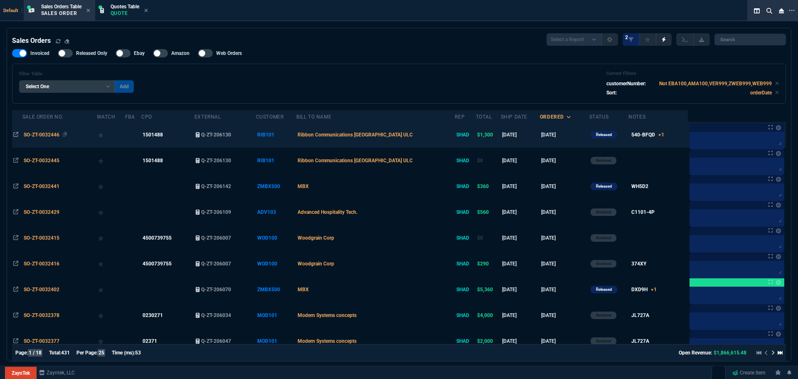
click at [39, 131] on div "SO-ZT-0032446" at bounding box center [59, 134] width 71 height 7
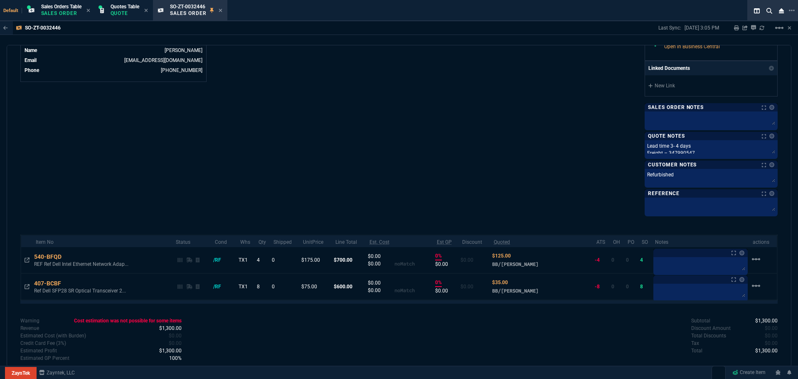
scroll to position [431, 0]
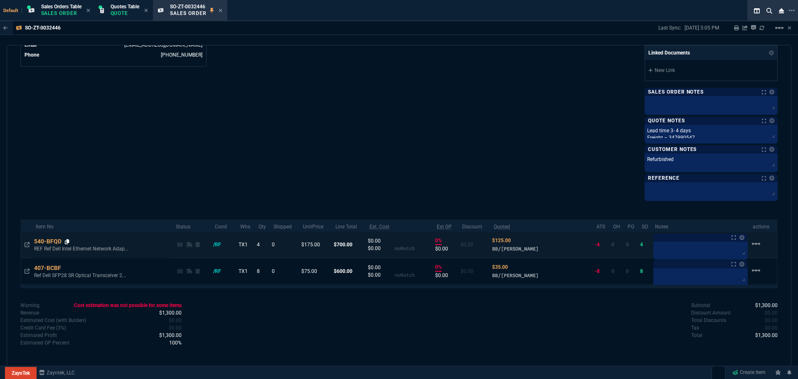
click at [67, 240] on icon at bounding box center [67, 241] width 5 height 5
click at [115, 10] on div "Quotes Table Quote" at bounding box center [125, 10] width 29 height 15
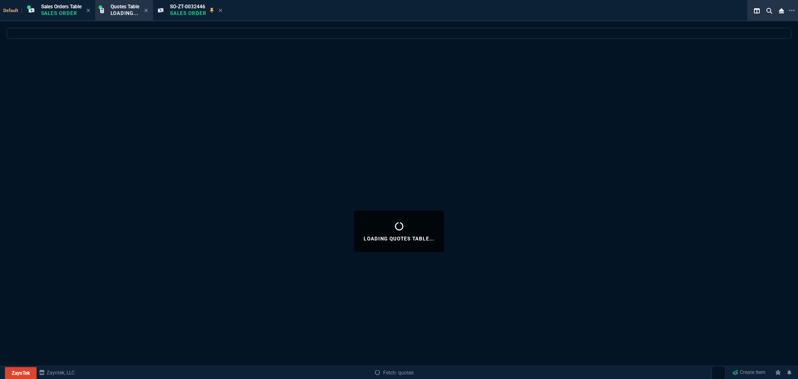
select select
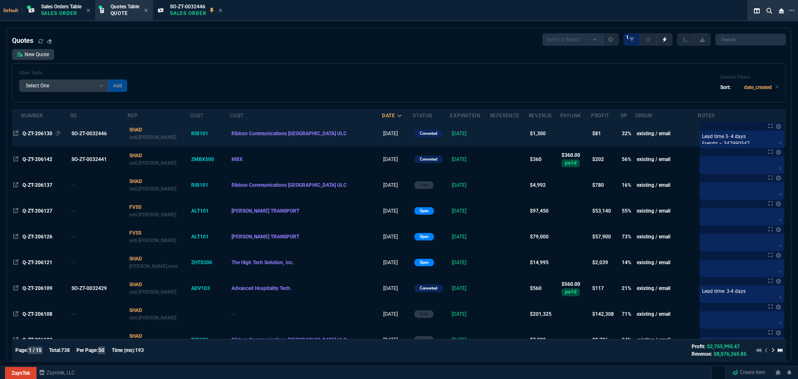
click at [40, 130] on span "Q-ZT-206130" at bounding box center [37, 133] width 30 height 6
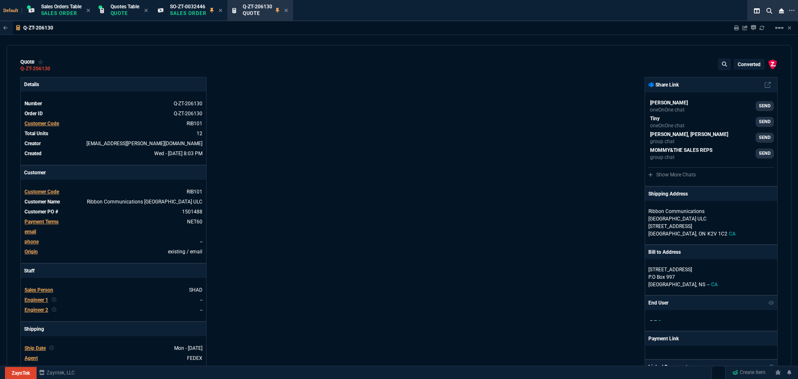
type input "29"
type input "50"
type input "53"
type input "40"
type input "94"
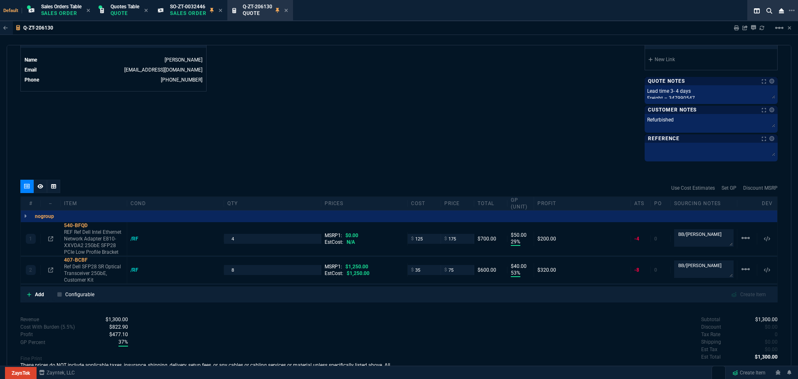
scroll to position [438, 0]
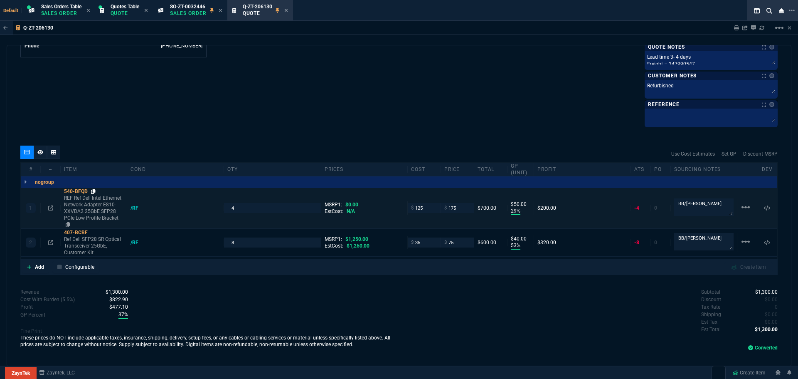
click at [93, 192] on icon at bounding box center [93, 191] width 5 height 5
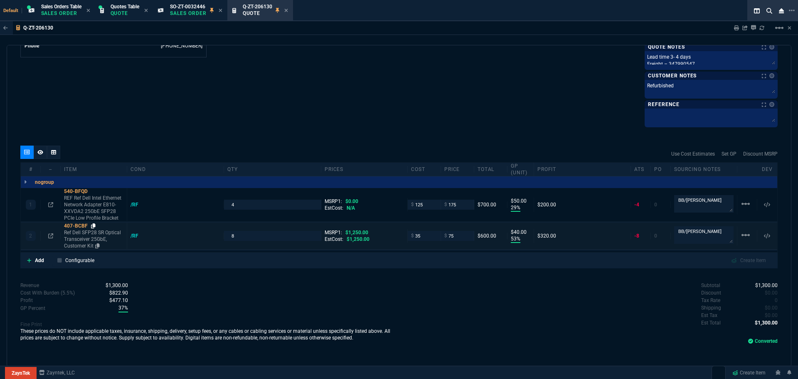
click at [94, 226] on icon at bounding box center [93, 225] width 5 height 5
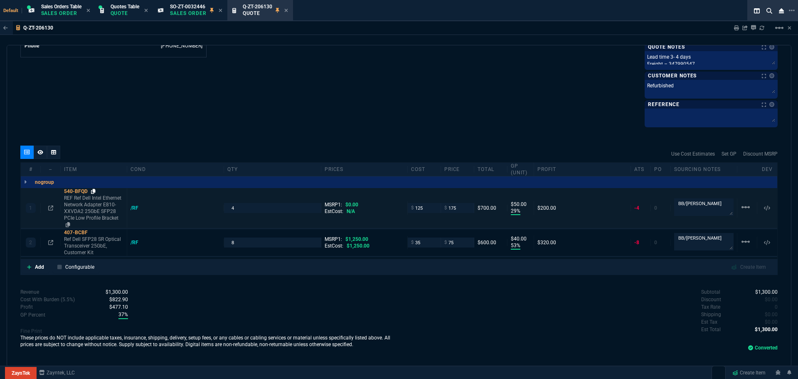
click at [95, 191] on icon at bounding box center [93, 191] width 5 height 5
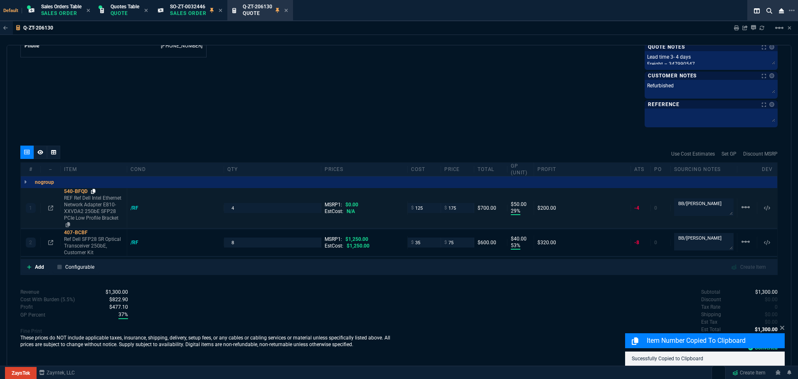
click at [94, 192] on icon at bounding box center [93, 191] width 5 height 5
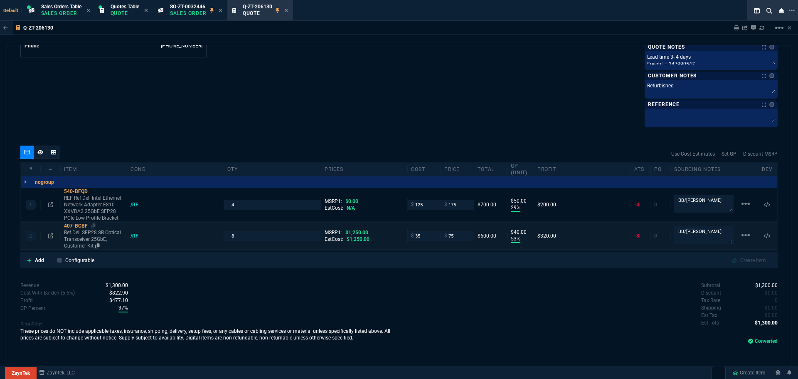
click at [97, 226] on div "407-BCBF" at bounding box center [93, 225] width 59 height 7
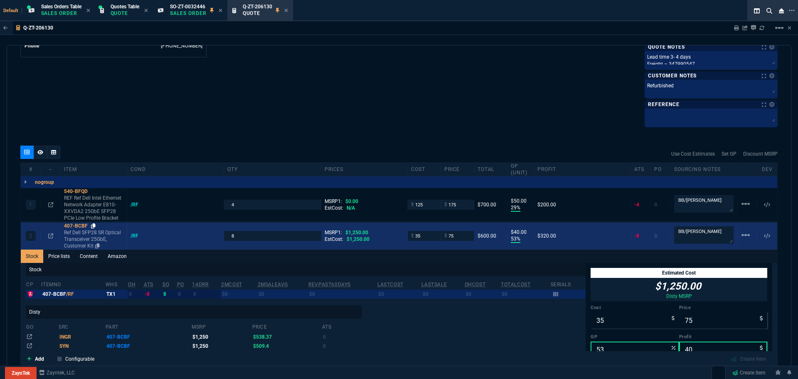
click at [94, 225] on icon at bounding box center [93, 225] width 5 height 5
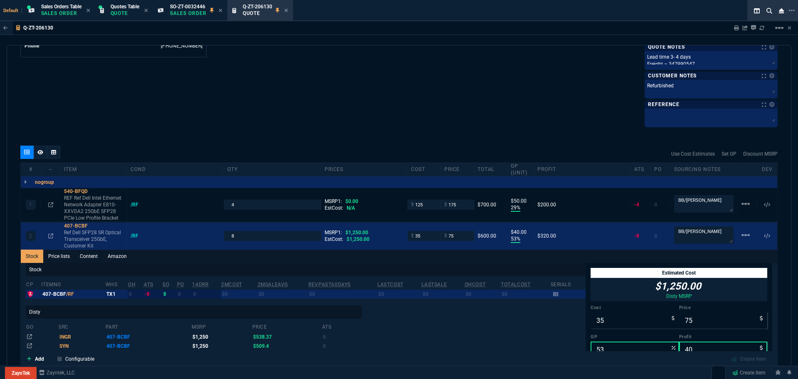
click at [286, 11] on div "Q-ZT-206130 Quote" at bounding box center [265, 10] width 45 height 15
click at [213, 9] on icon at bounding box center [212, 10] width 4 height 5
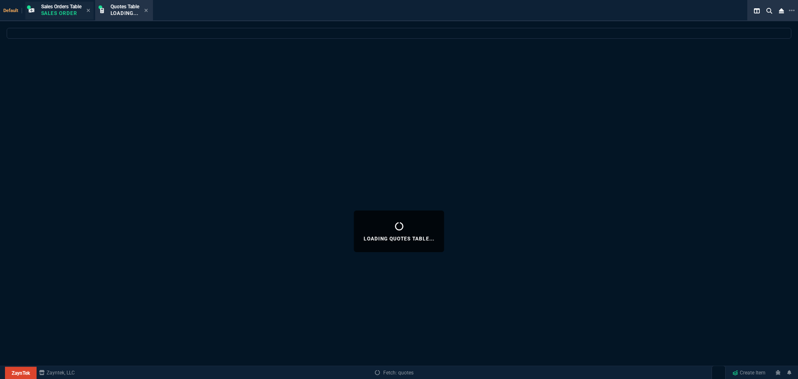
click at [59, 11] on p "Sales Order" at bounding box center [61, 13] width 40 height 7
select select
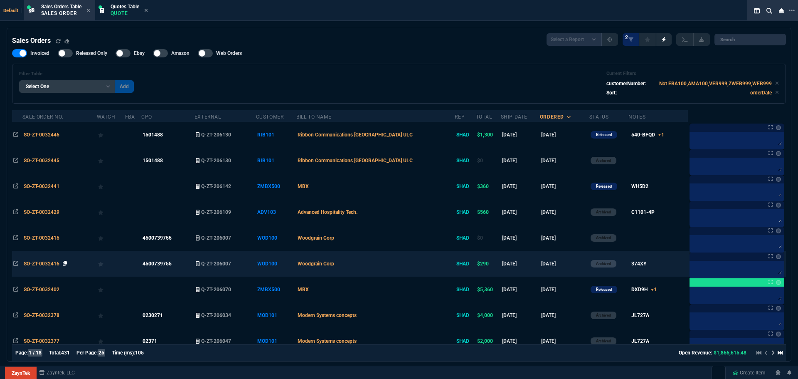
click at [66, 263] on icon at bounding box center [65, 263] width 5 height 5
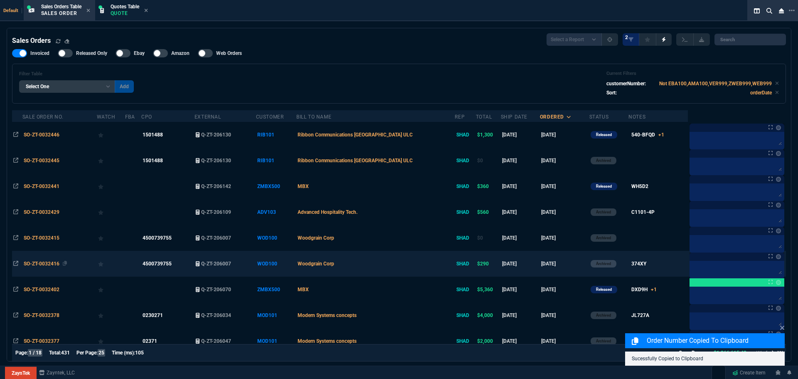
click at [47, 262] on span "SO-ZT-0032416" at bounding box center [42, 264] width 36 height 6
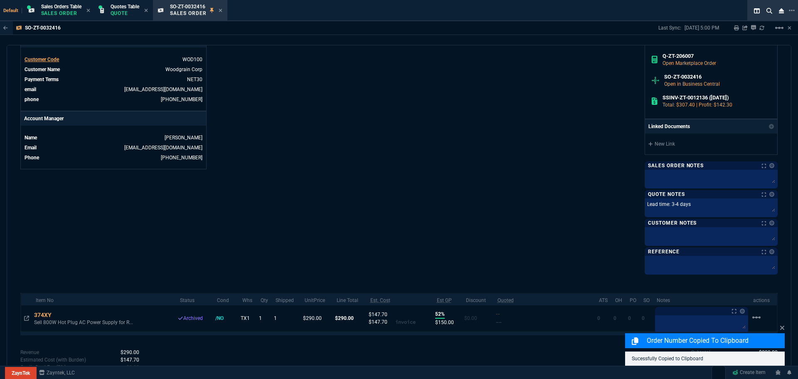
scroll to position [385, 0]
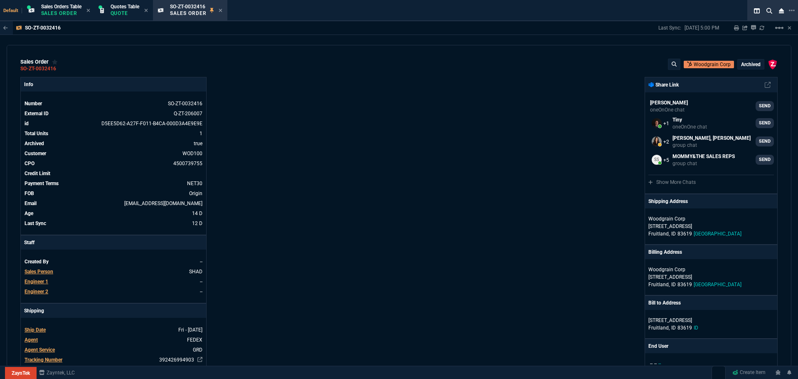
select select "4: SHAD"
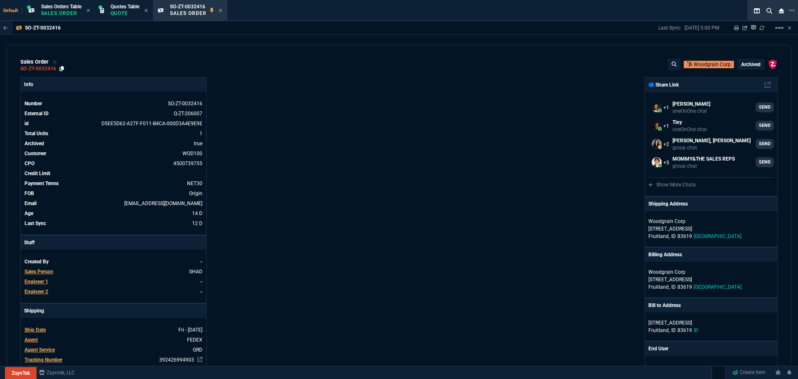
click at [62, 69] on icon at bounding box center [61, 68] width 5 height 5
